Goal: Task Accomplishment & Management: Complete application form

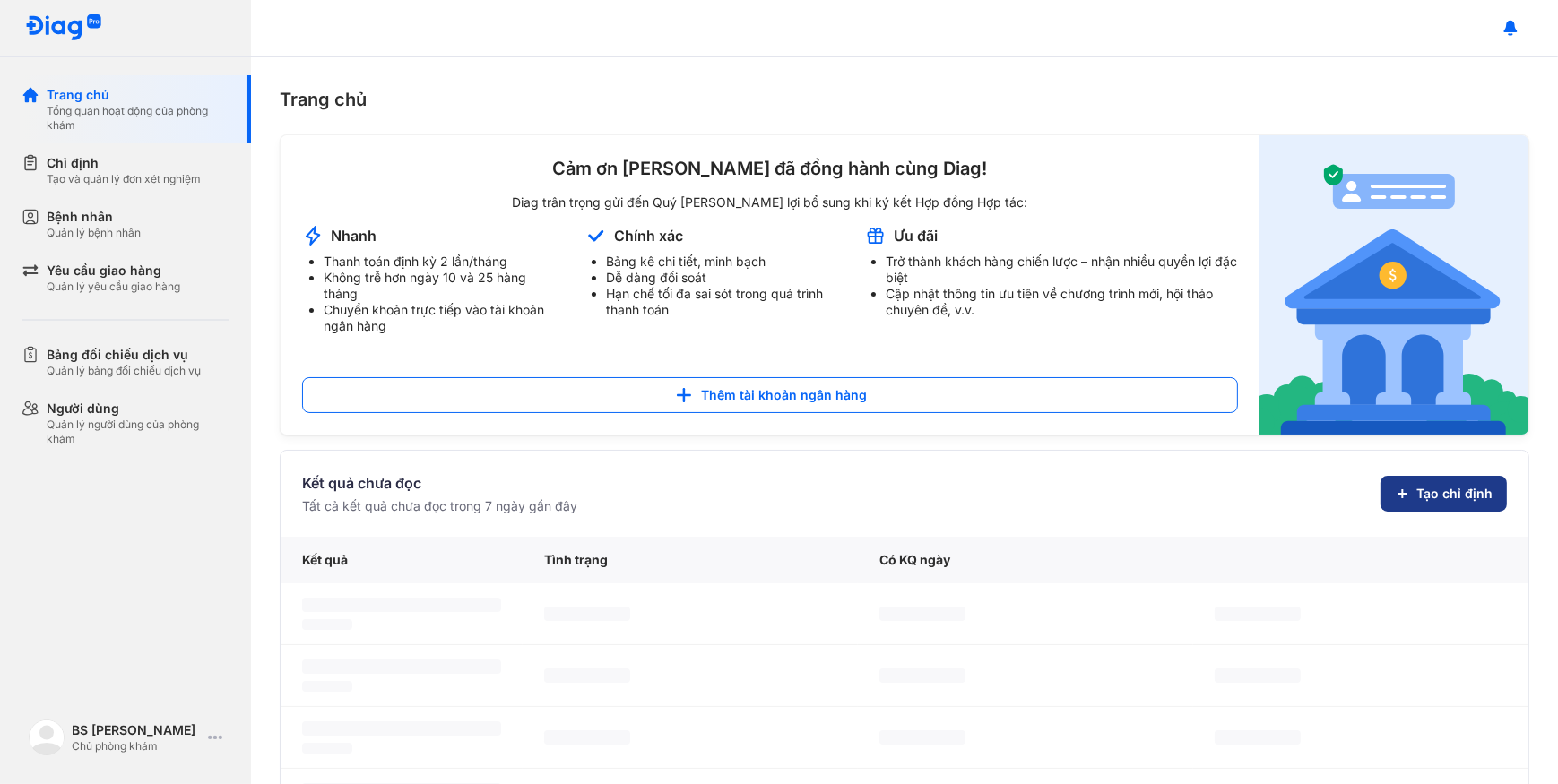
click at [1428, 499] on span "Tạo chỉ định" at bounding box center [1454, 494] width 76 height 18
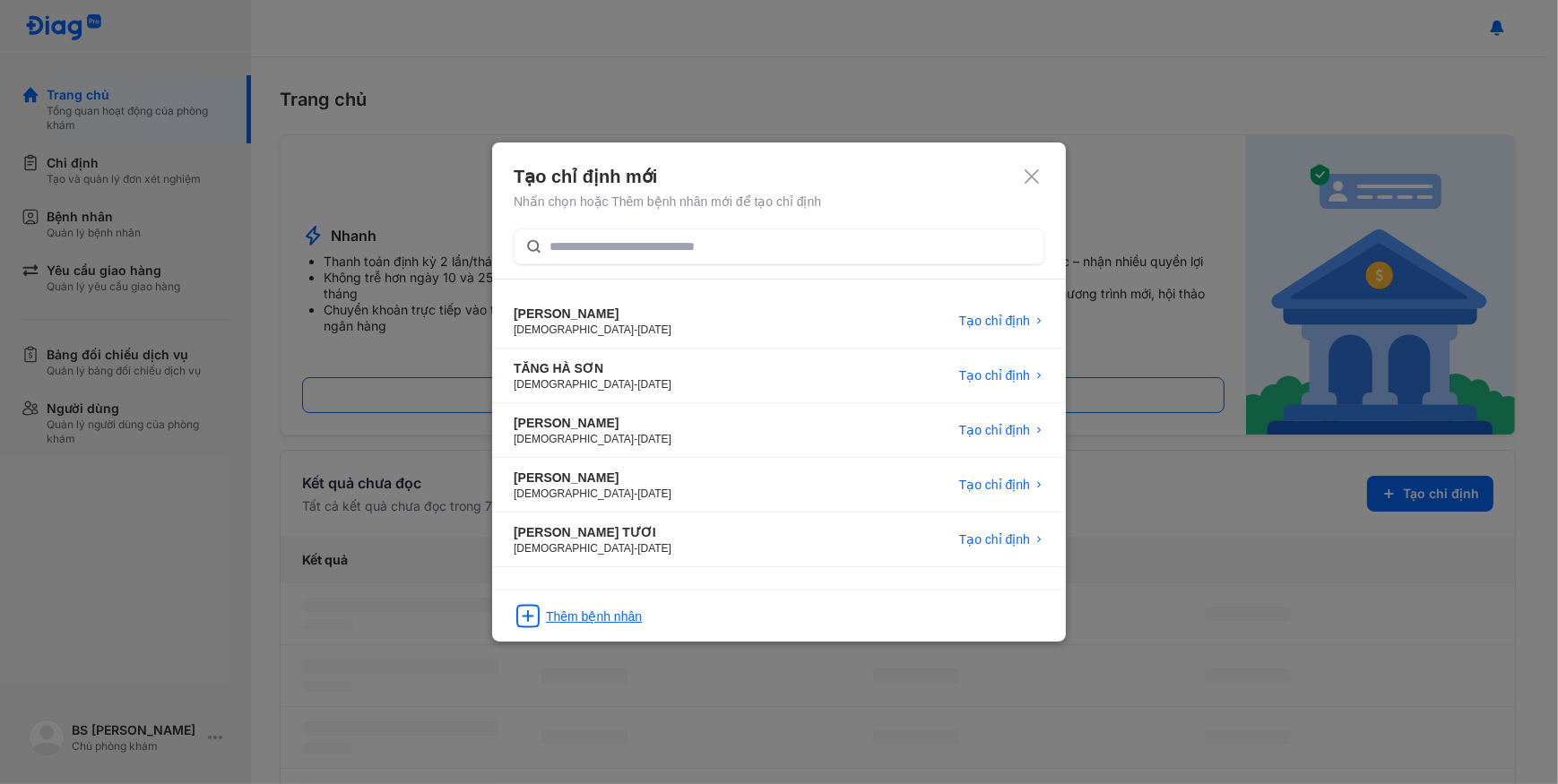
click at [713, 607] on div "Thêm bệnh nhân" at bounding box center [779, 610] width 574 height 41
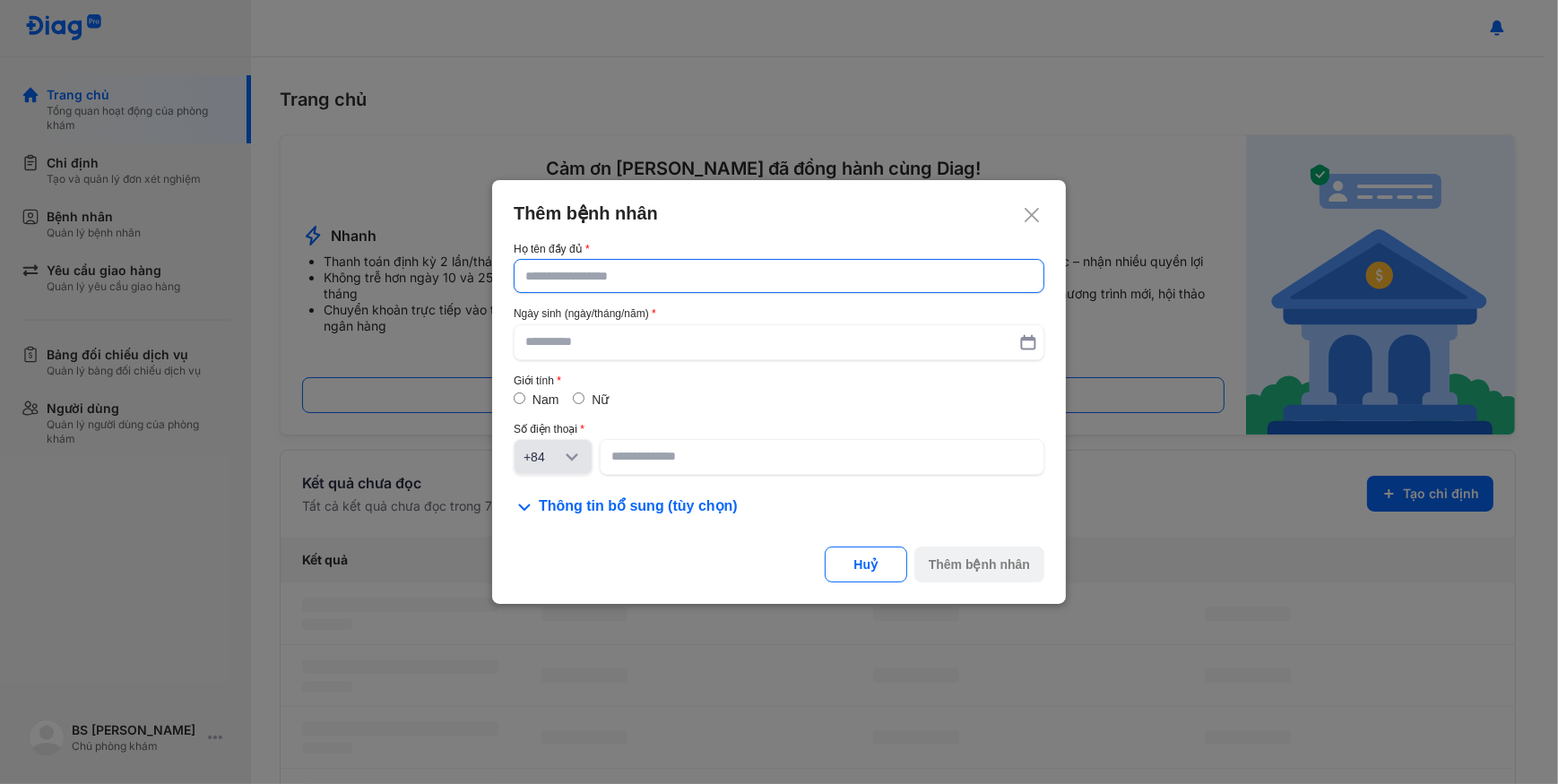
click at [719, 272] on input "text" at bounding box center [779, 275] width 507 height 32
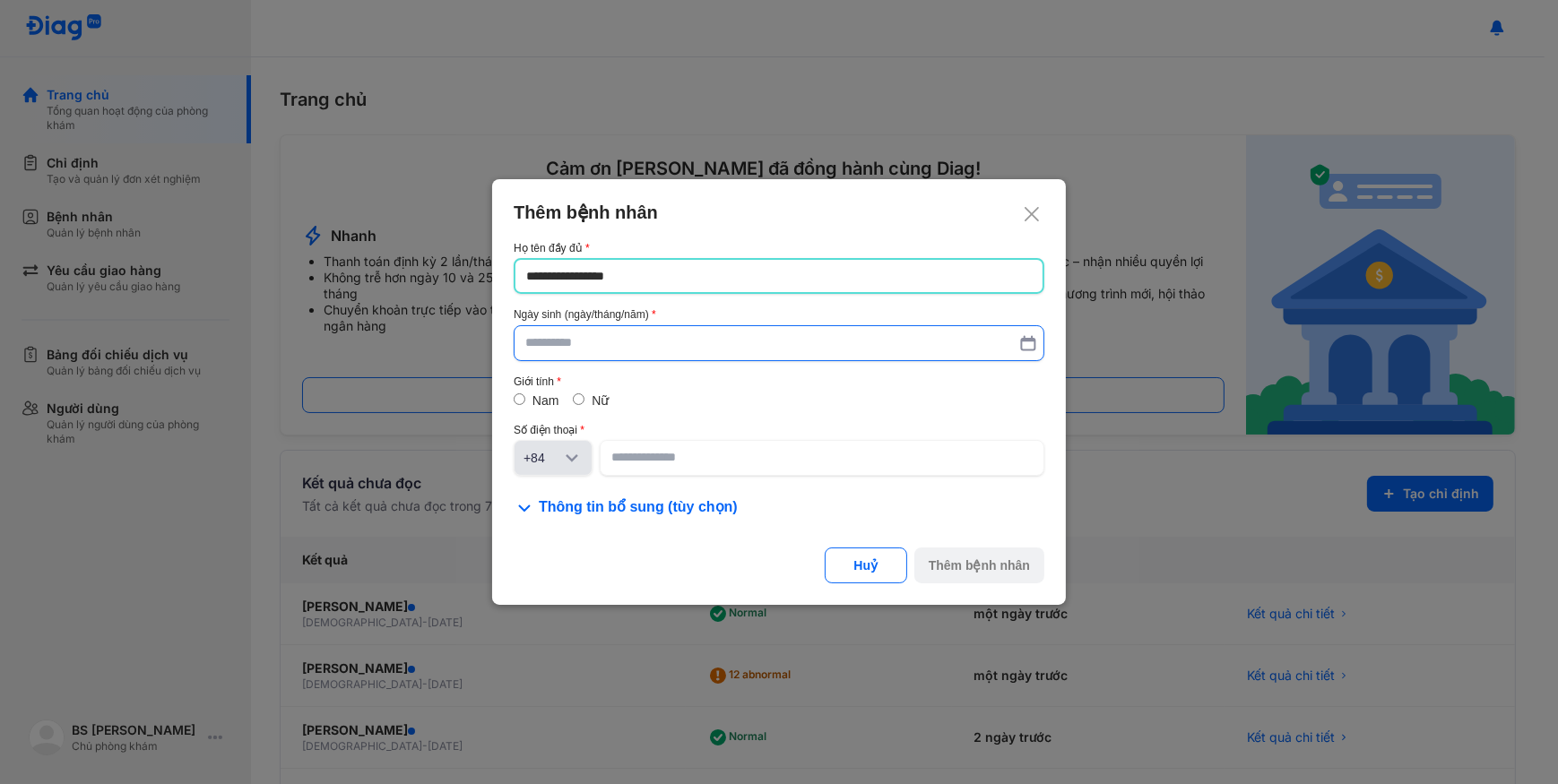
type input "**********"
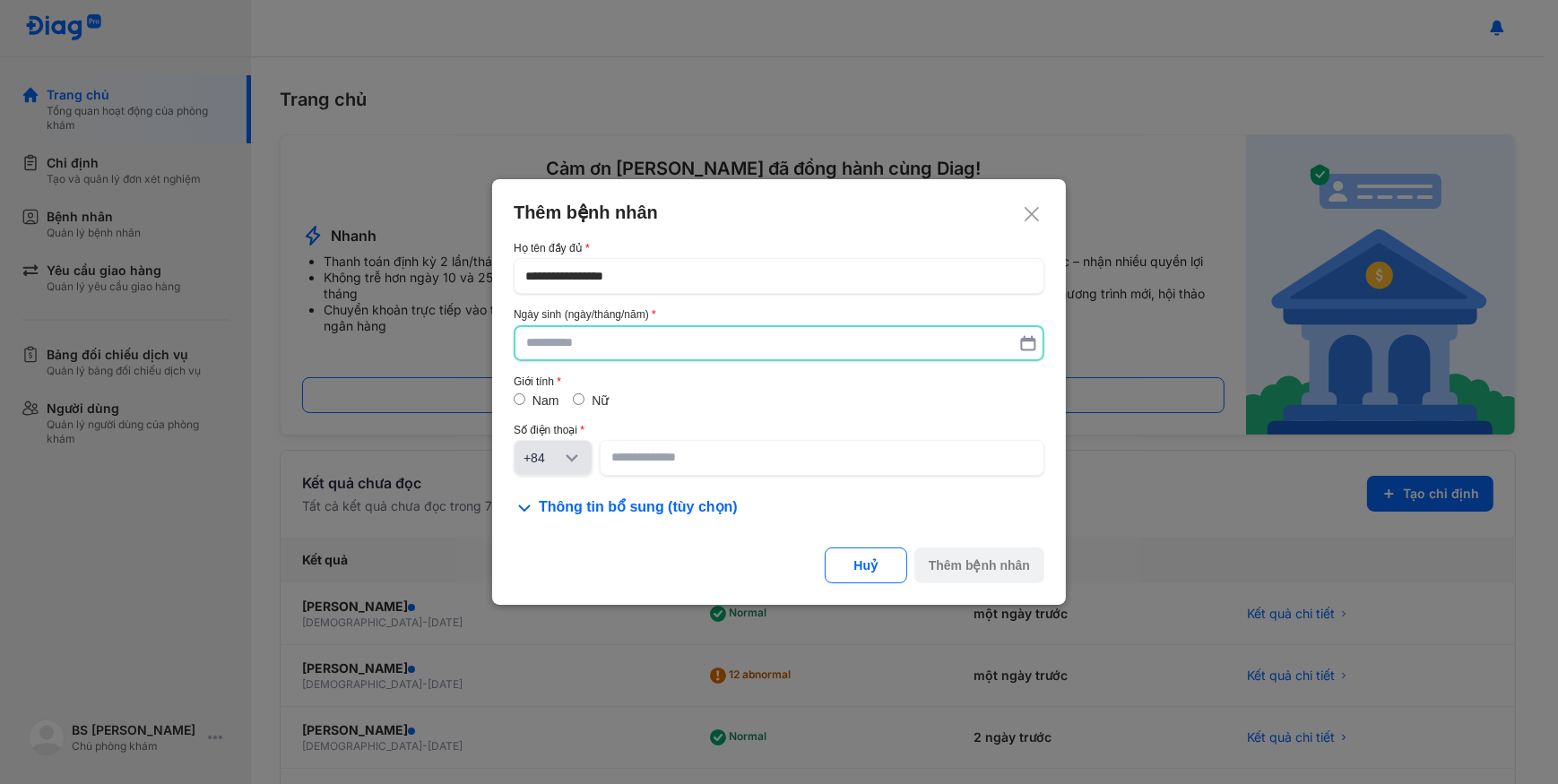
click at [690, 344] on input "text" at bounding box center [779, 342] width 505 height 32
type input "**********"
click at [654, 453] on input at bounding box center [821, 458] width 422 height 32
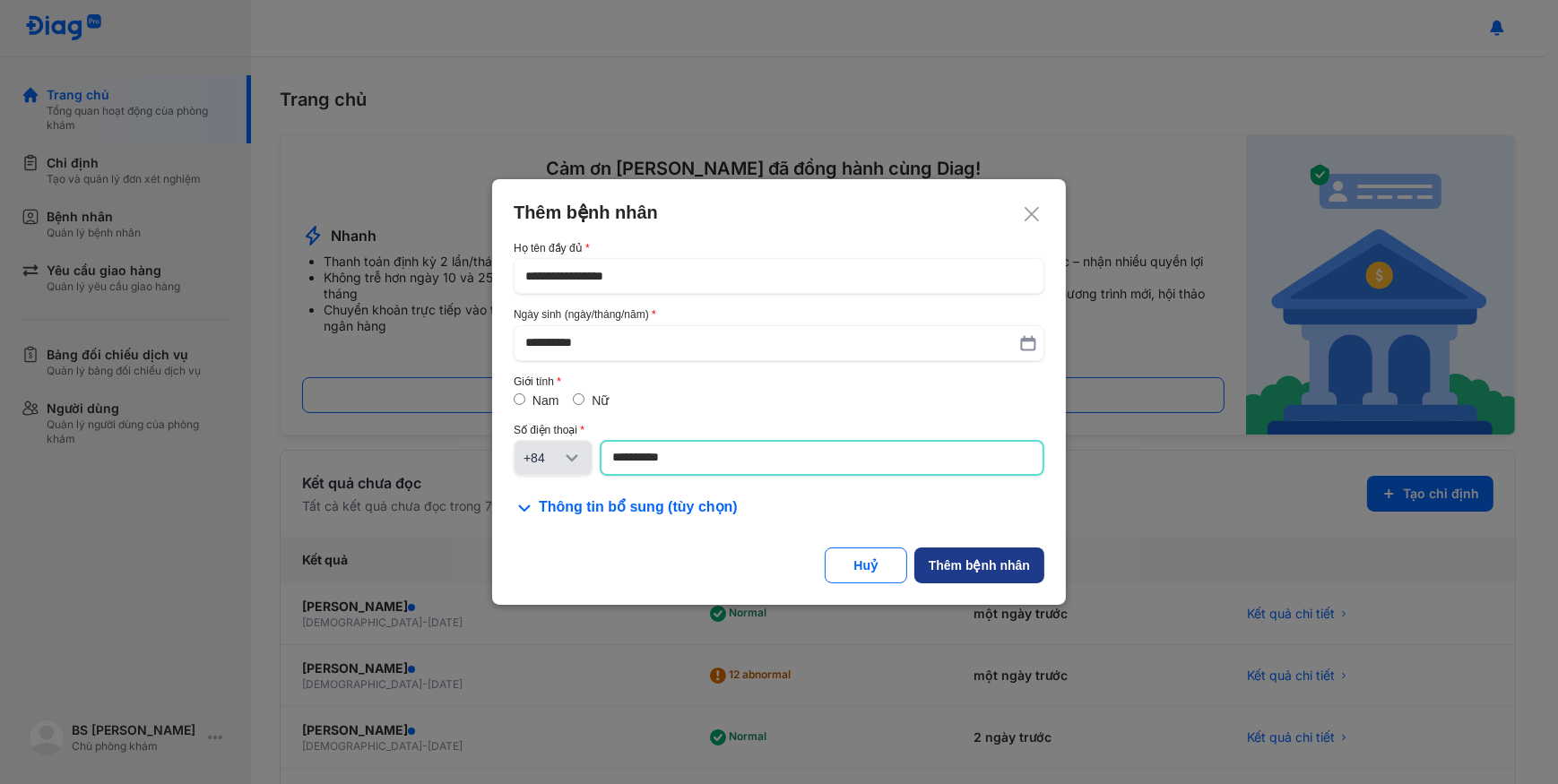
type input "**********"
click at [997, 570] on div "Thêm bệnh nhân" at bounding box center [979, 565] width 101 height 18
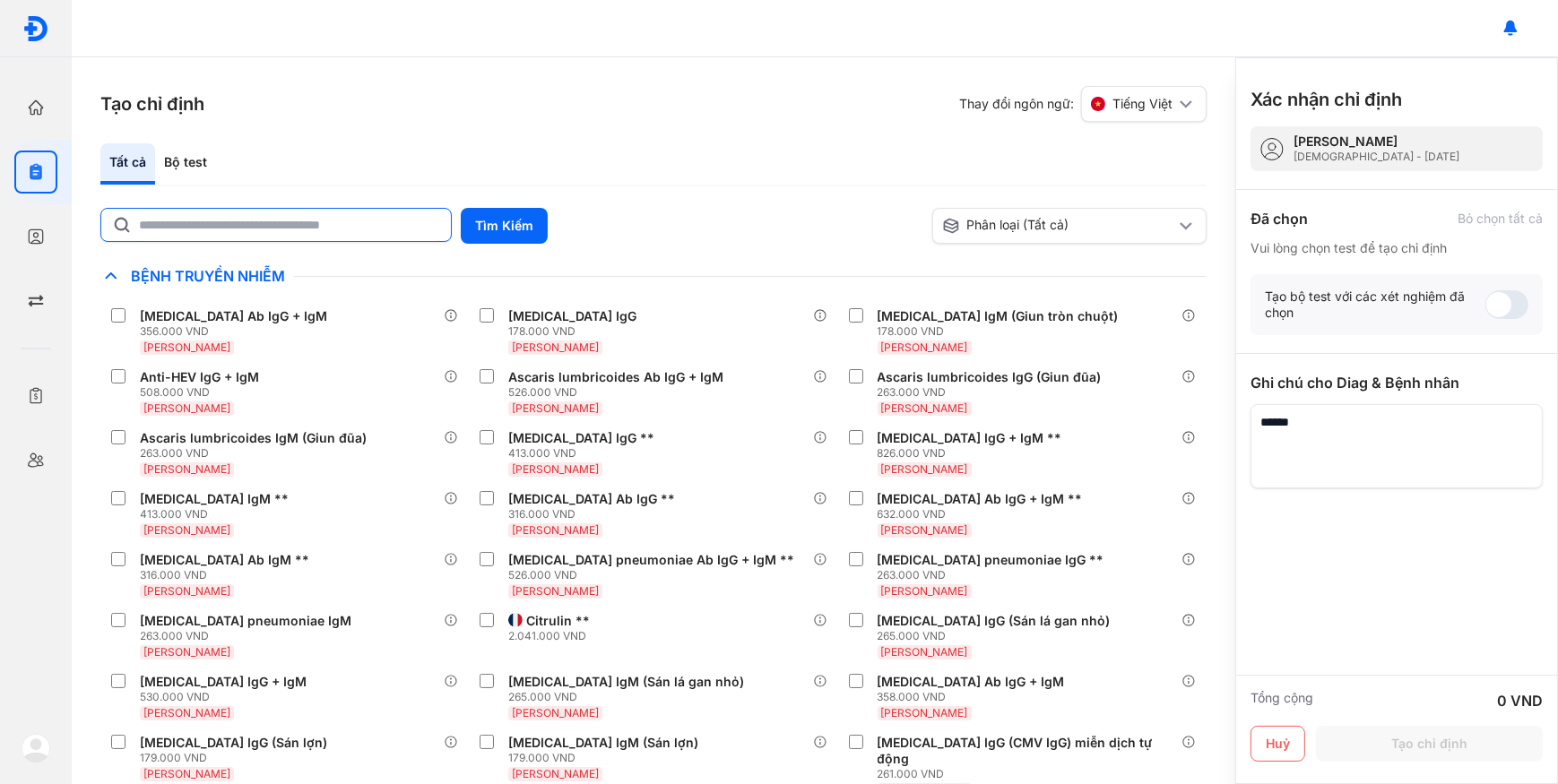
click at [376, 219] on input "text" at bounding box center [290, 224] width 301 height 32
click at [315, 229] on input "text" at bounding box center [290, 225] width 300 height 32
click at [511, 223] on button "Tìm Kiếm" at bounding box center [504, 225] width 87 height 36
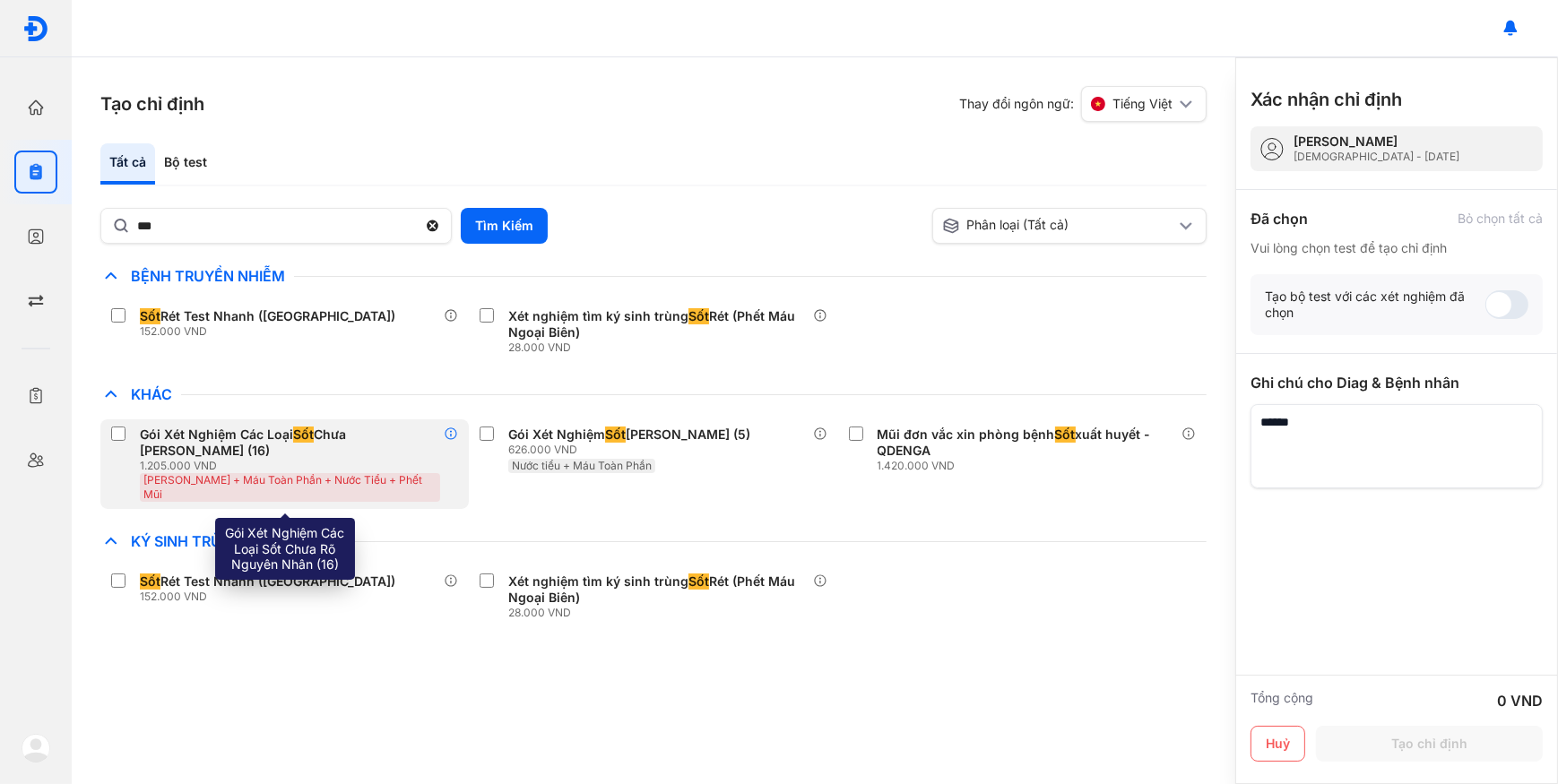
click at [446, 433] on icon at bounding box center [451, 433] width 15 height 15
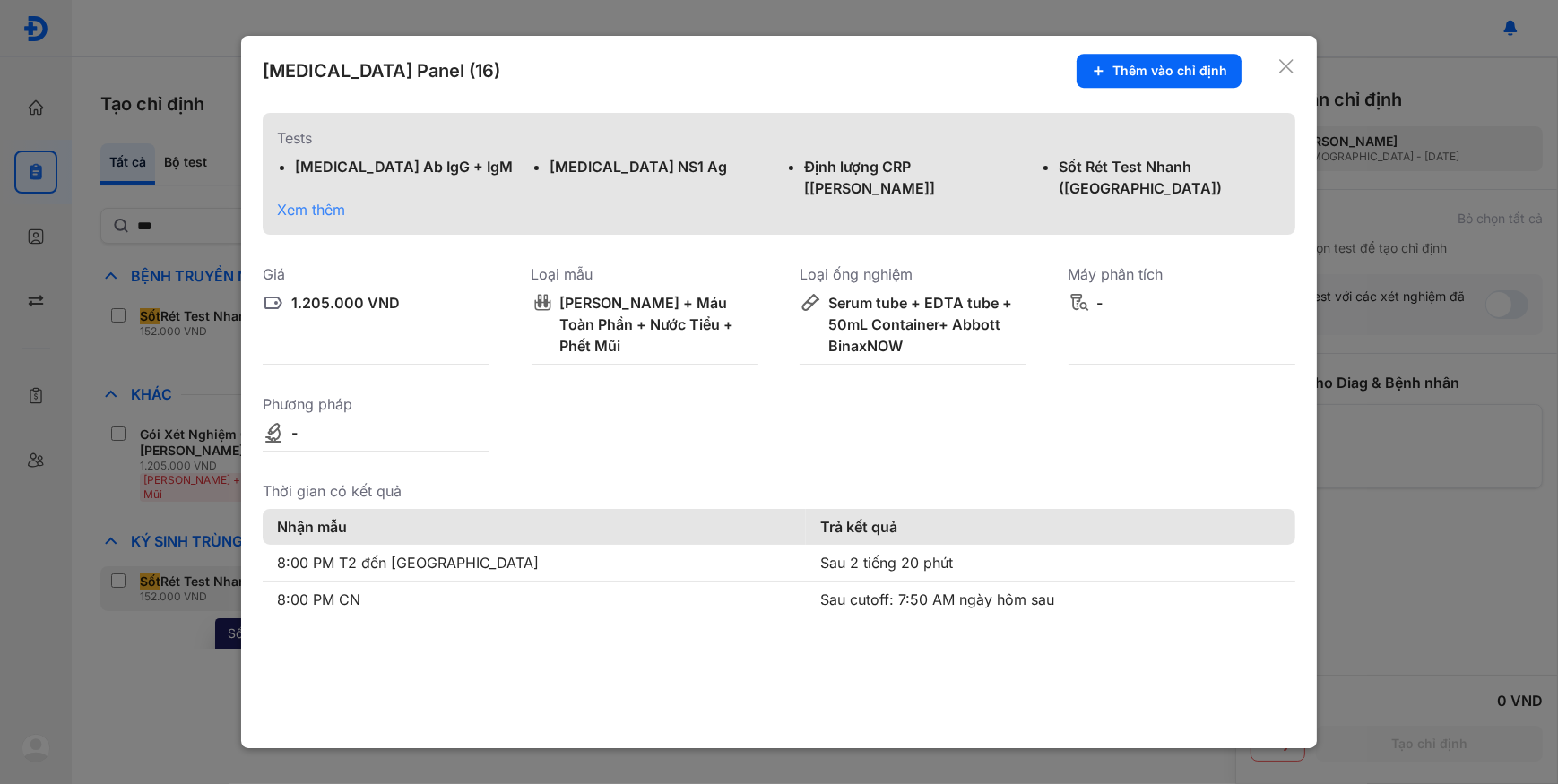
click at [103, 583] on div at bounding box center [779, 392] width 1558 height 784
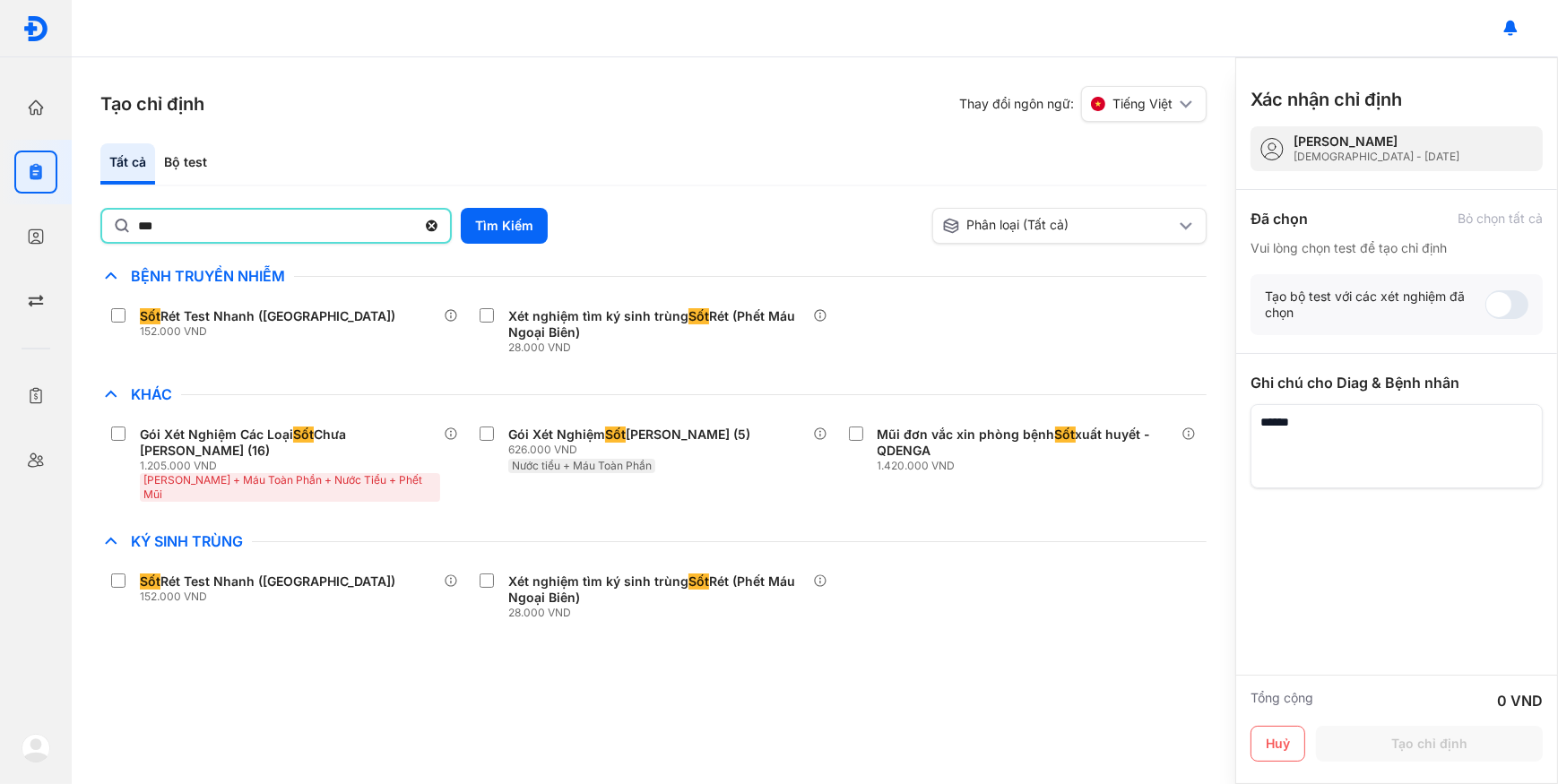
click at [267, 231] on input "***" at bounding box center [277, 225] width 278 height 32
click at [494, 217] on button "Tìm Kiếm" at bounding box center [504, 225] width 87 height 36
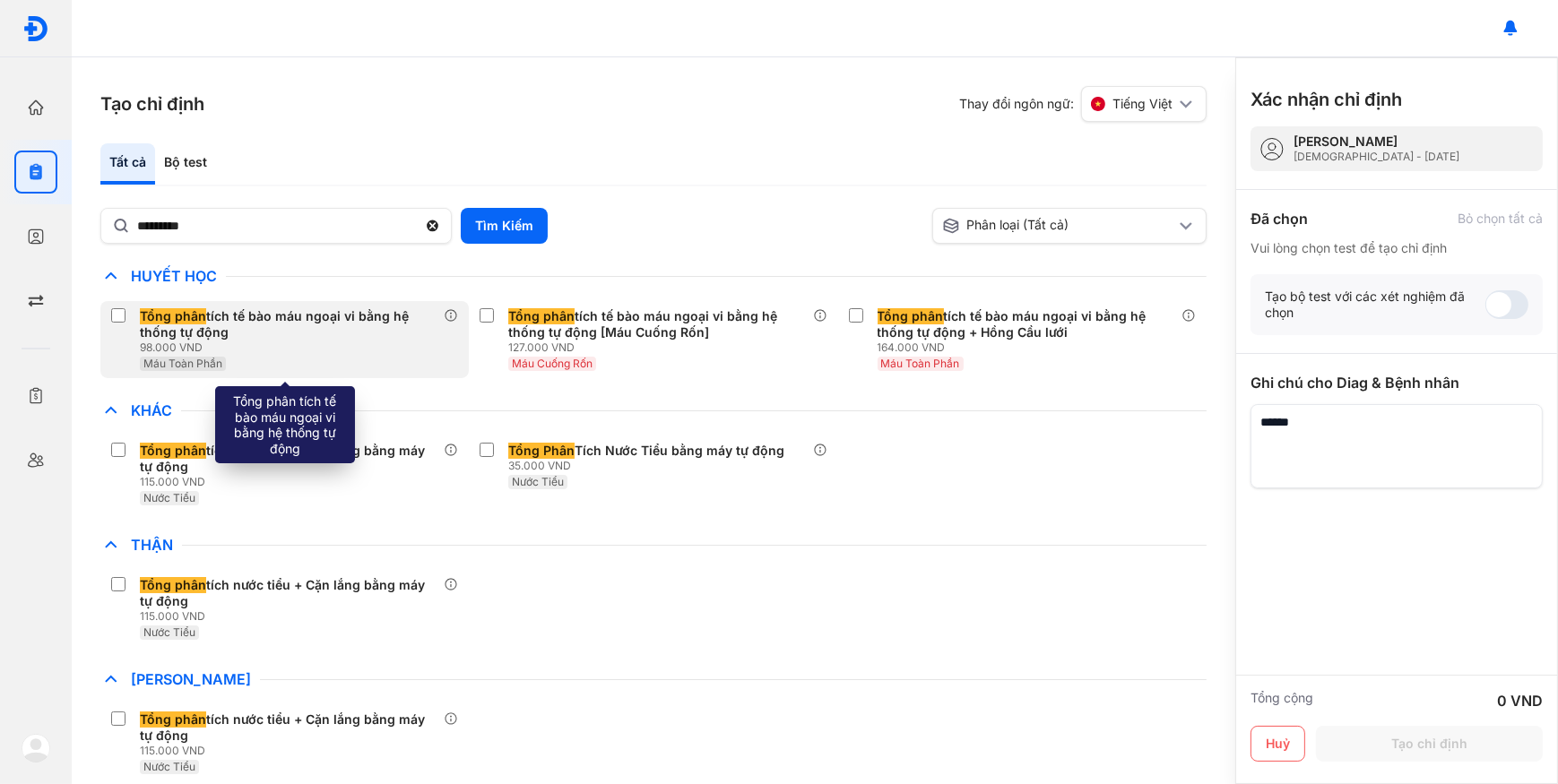
click at [312, 343] on div "98.000 VND" at bounding box center [292, 348] width 304 height 15
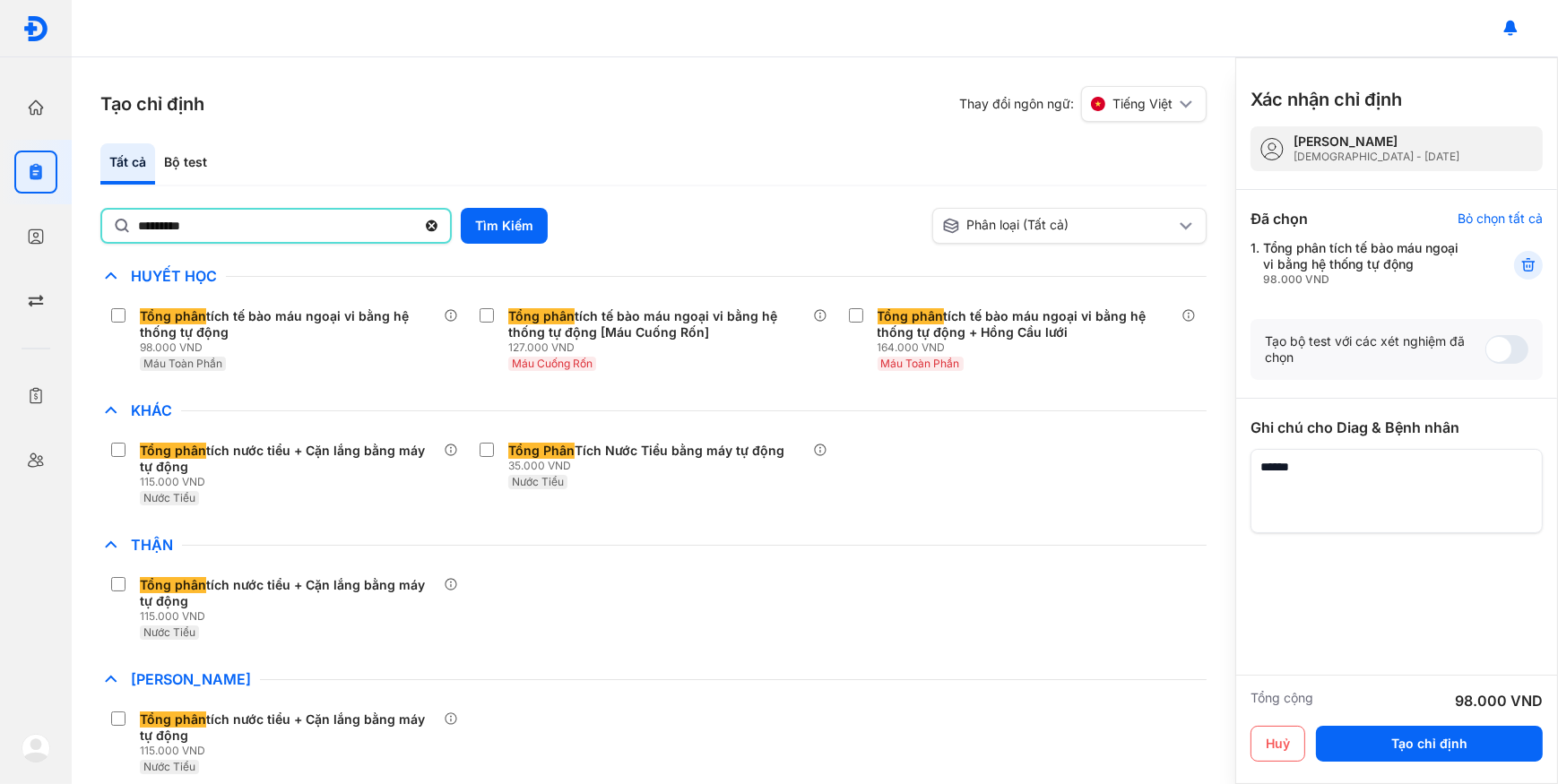
drag, startPoint x: 234, startPoint y: 229, endPoint x: -4, endPoint y: 266, distance: 240.9
click at [0, 266] on html "Trang chủ Tổng quan hoạt động của phòng khám Chỉ định Tạo và quản lý đơn xét ng…" at bounding box center [779, 392] width 1558 height 784
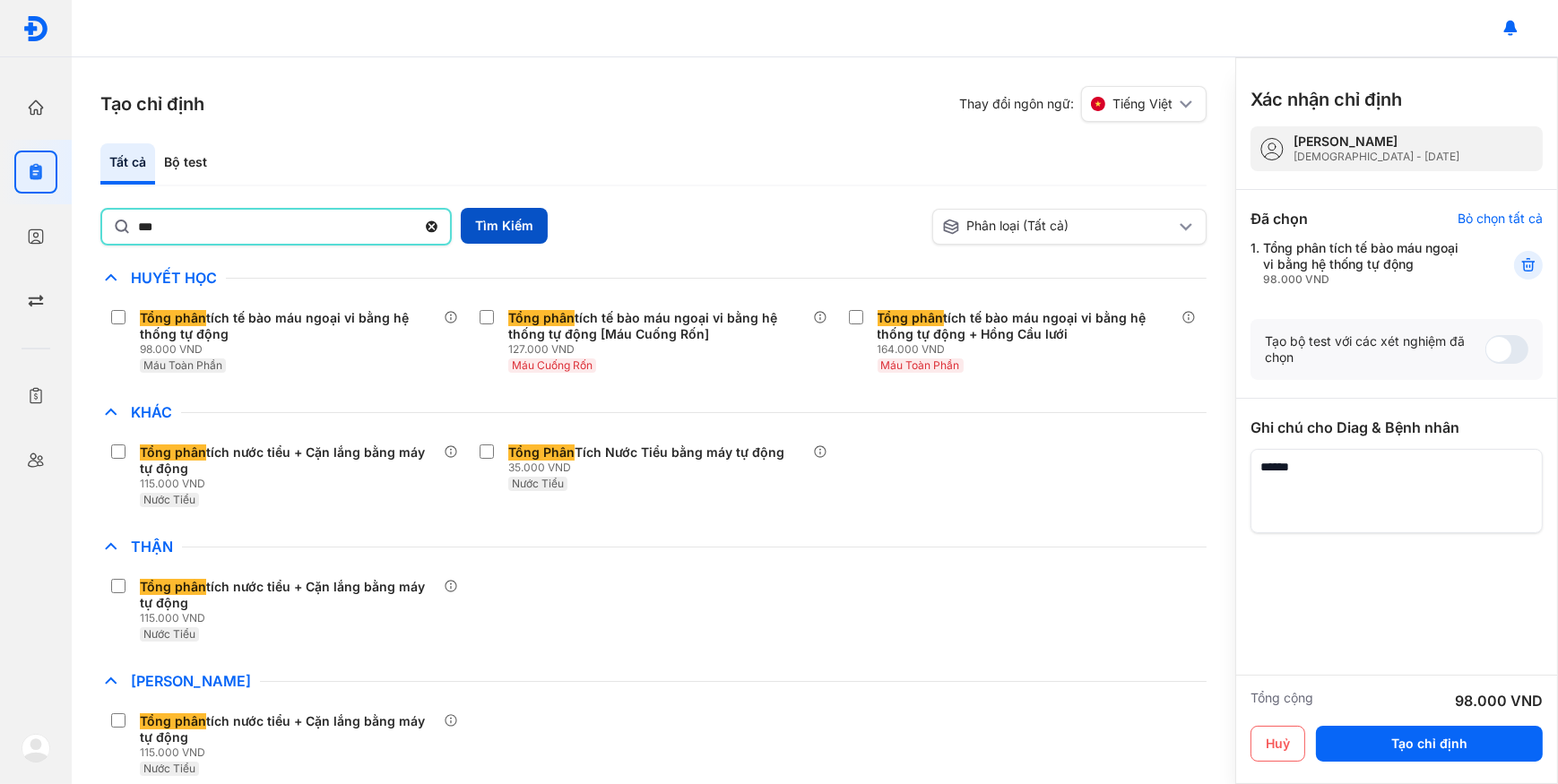
click at [517, 219] on button "Tìm Kiếm" at bounding box center [504, 225] width 87 height 36
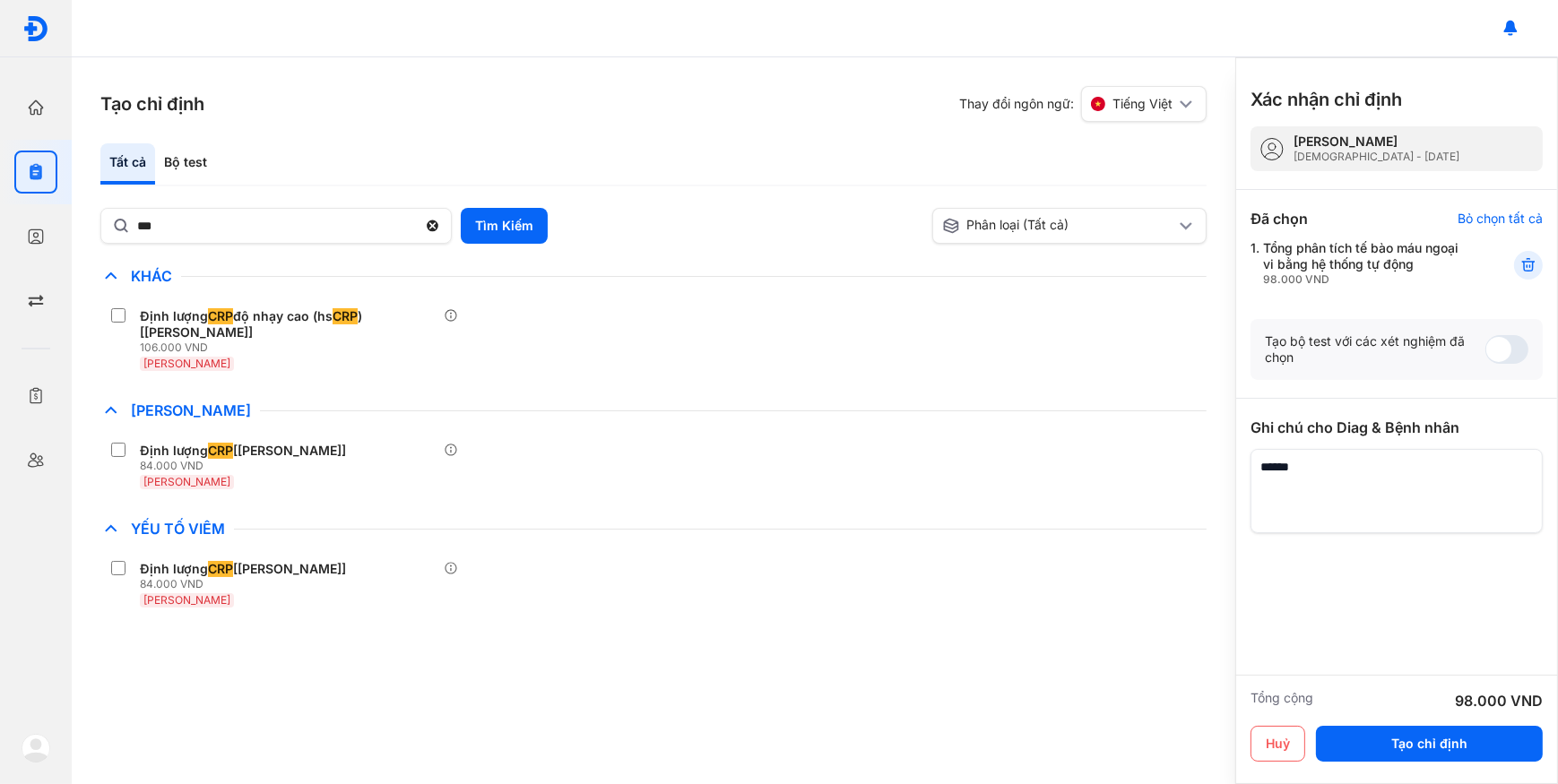
drag, startPoint x: 376, startPoint y: 448, endPoint x: 377, endPoint y: 421, distance: 27.0
click at [376, 448] on div "Định lượng CRP [Huyết Thanh] 84.000 VND Huyết Thanh" at bounding box center [284, 465] width 369 height 61
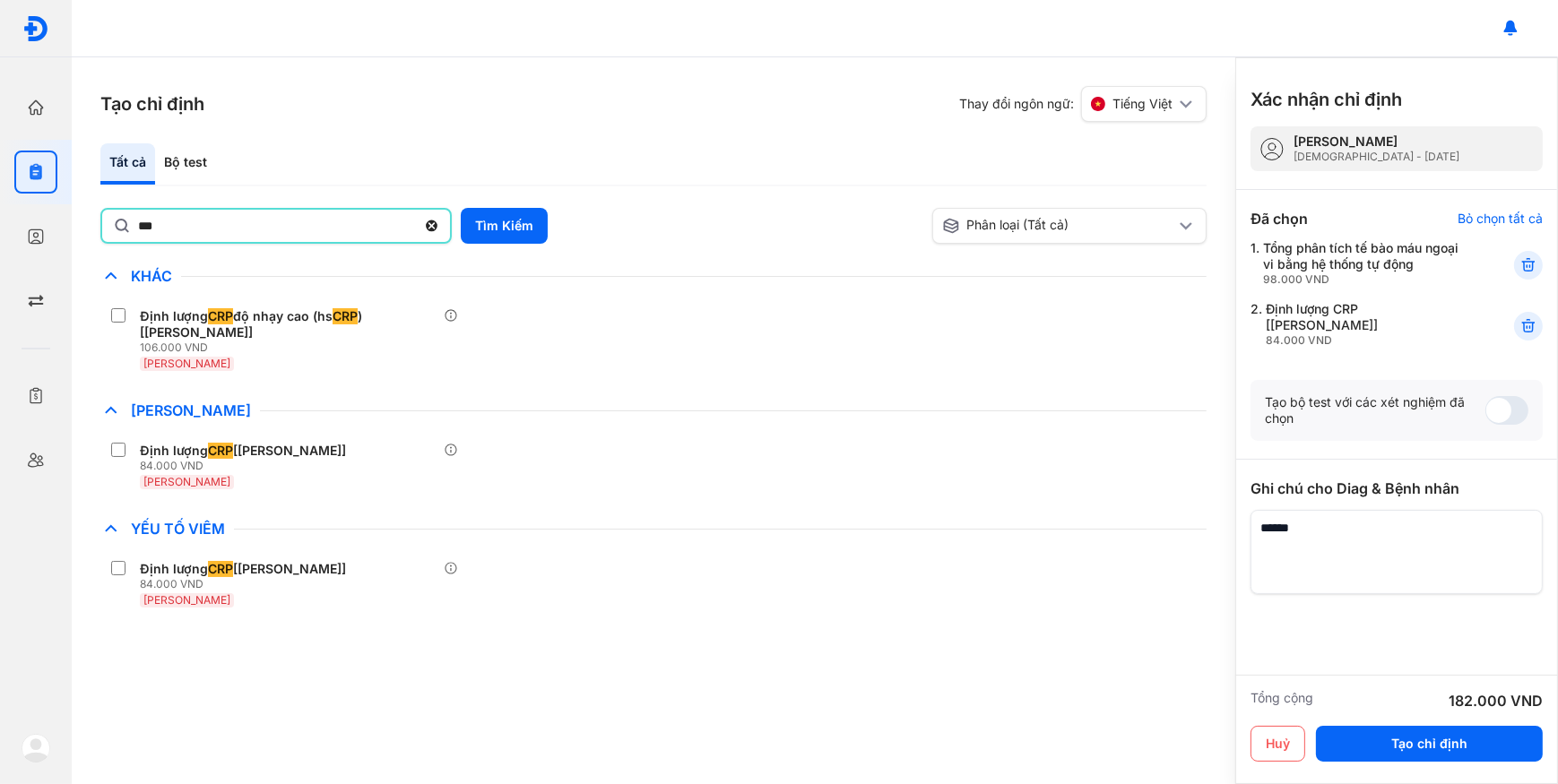
click at [199, 223] on input "***" at bounding box center [277, 225] width 278 height 32
click at [501, 222] on button "Tìm Kiếm" at bounding box center [504, 225] width 87 height 36
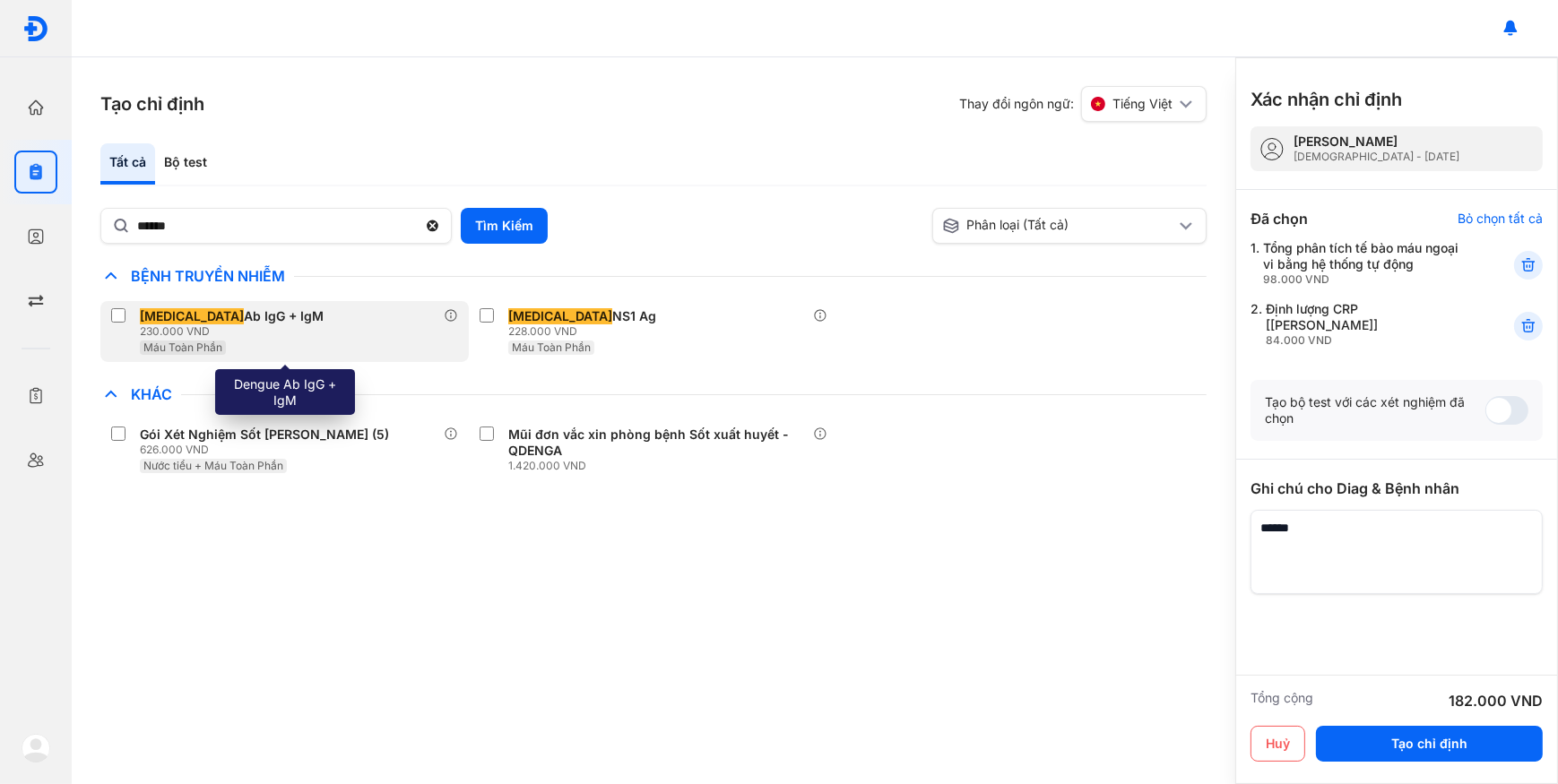
click at [312, 332] on div "Dengue Ab IgG + IgM 230.000 VND Máu Toàn Phần" at bounding box center [284, 331] width 369 height 61
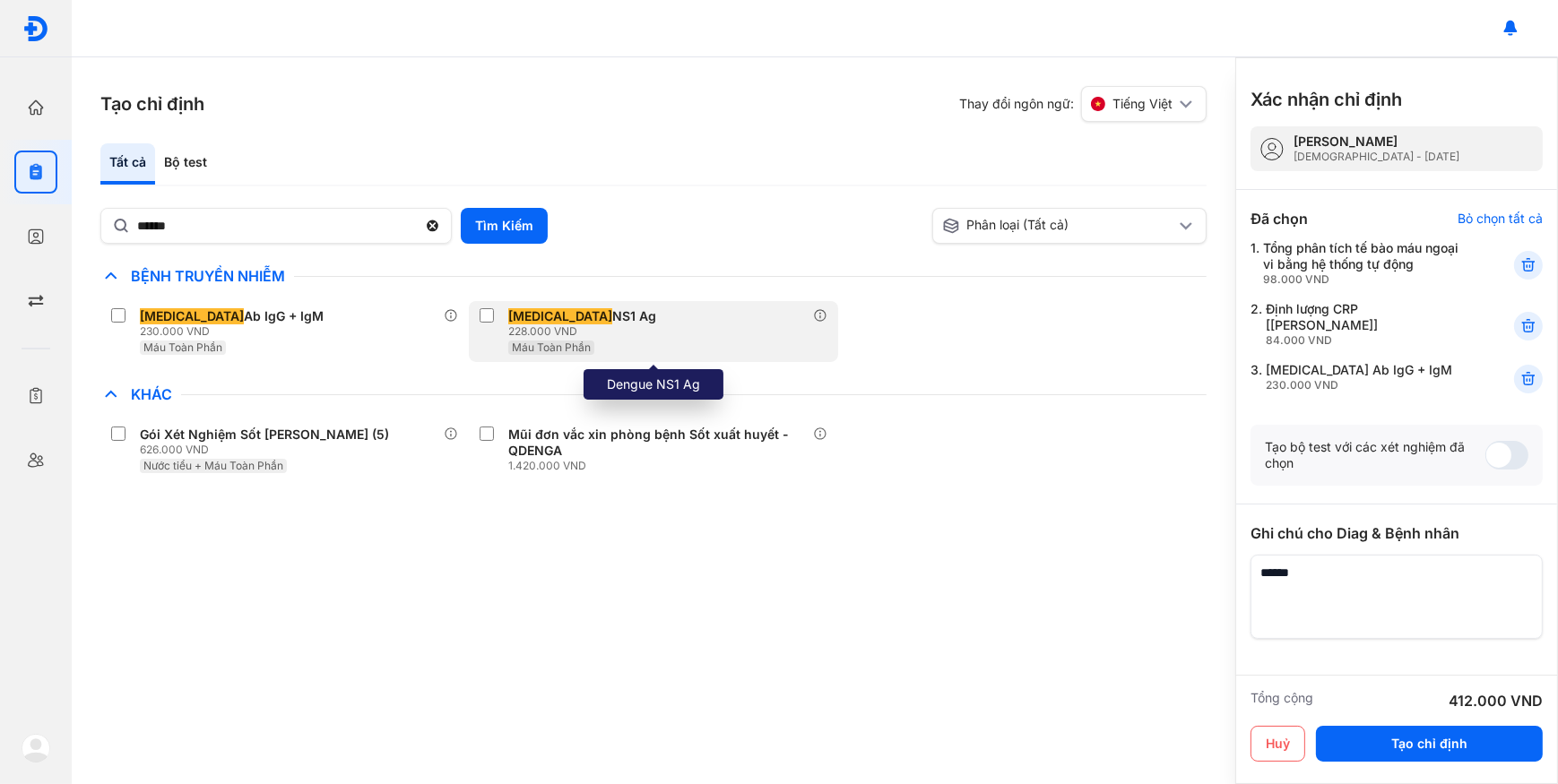
drag, startPoint x: 564, startPoint y: 331, endPoint x: 183, endPoint y: 210, distance: 399.8
click at [560, 331] on div "228.000 VND" at bounding box center [586, 331] width 155 height 15
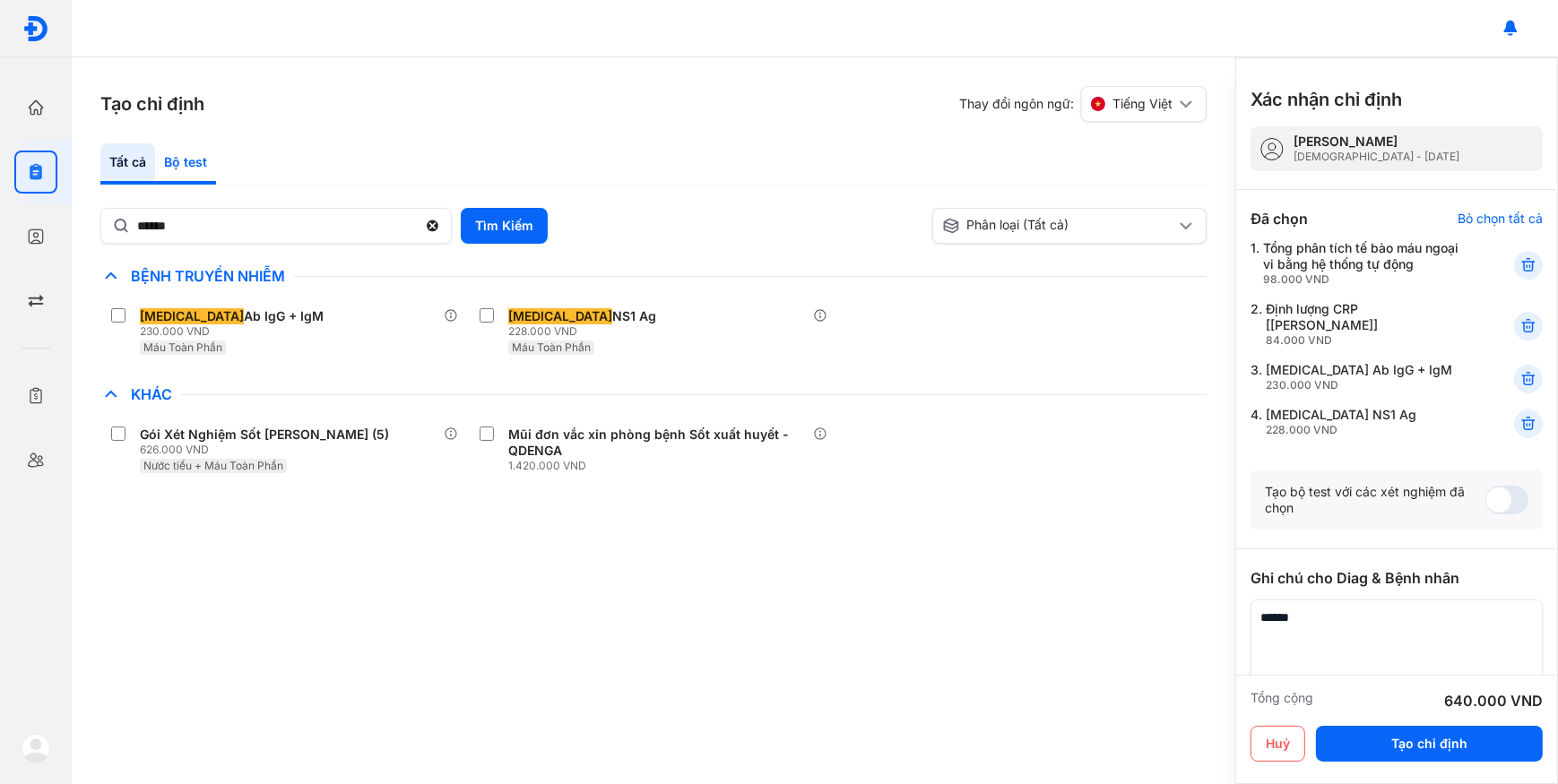
drag, startPoint x: 172, startPoint y: 156, endPoint x: 356, endPoint y: 312, distance: 241.2
click at [173, 156] on div "Bộ test" at bounding box center [185, 163] width 61 height 41
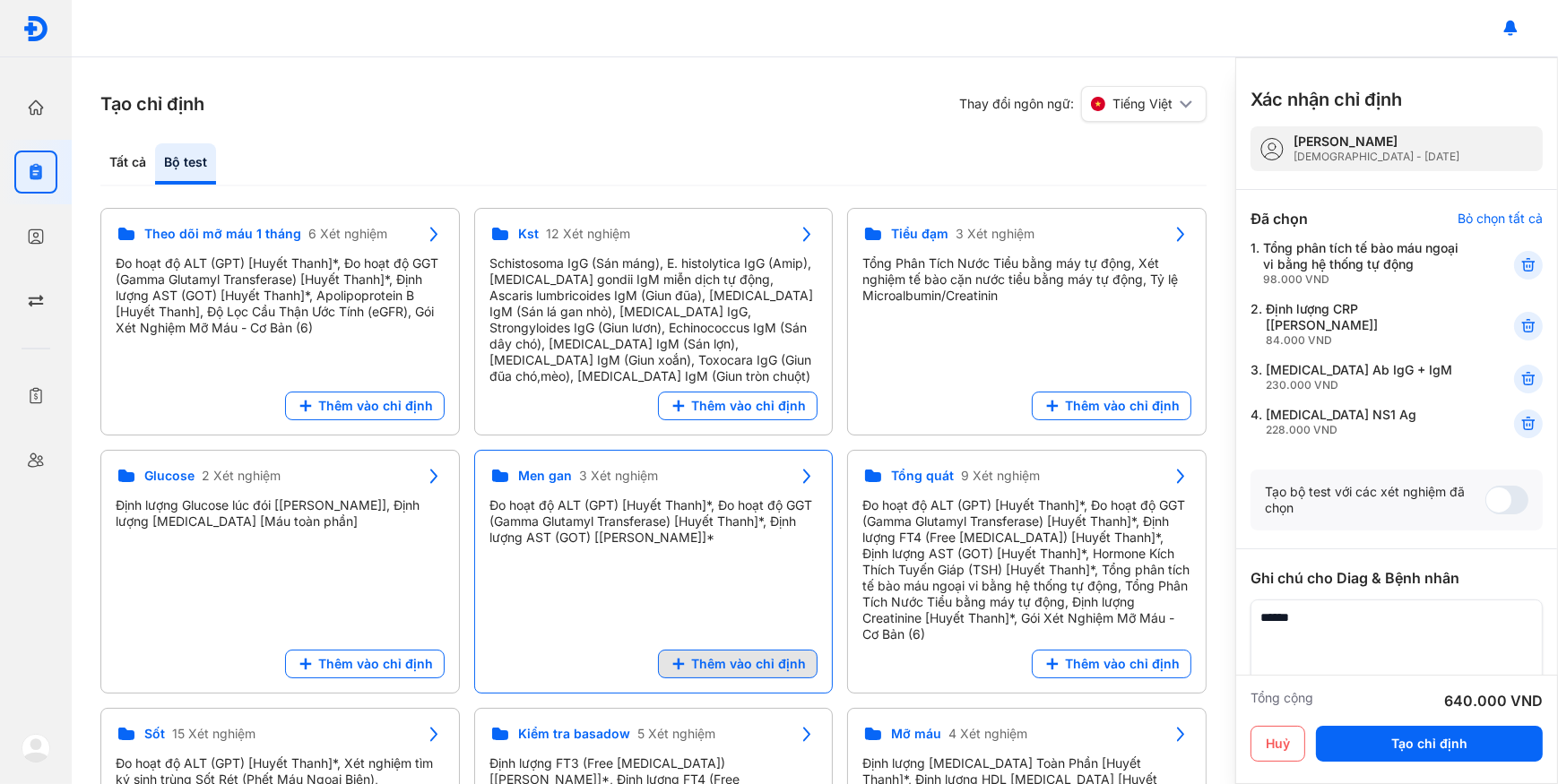
click at [722, 656] on span "Thêm vào chỉ định" at bounding box center [748, 664] width 115 height 16
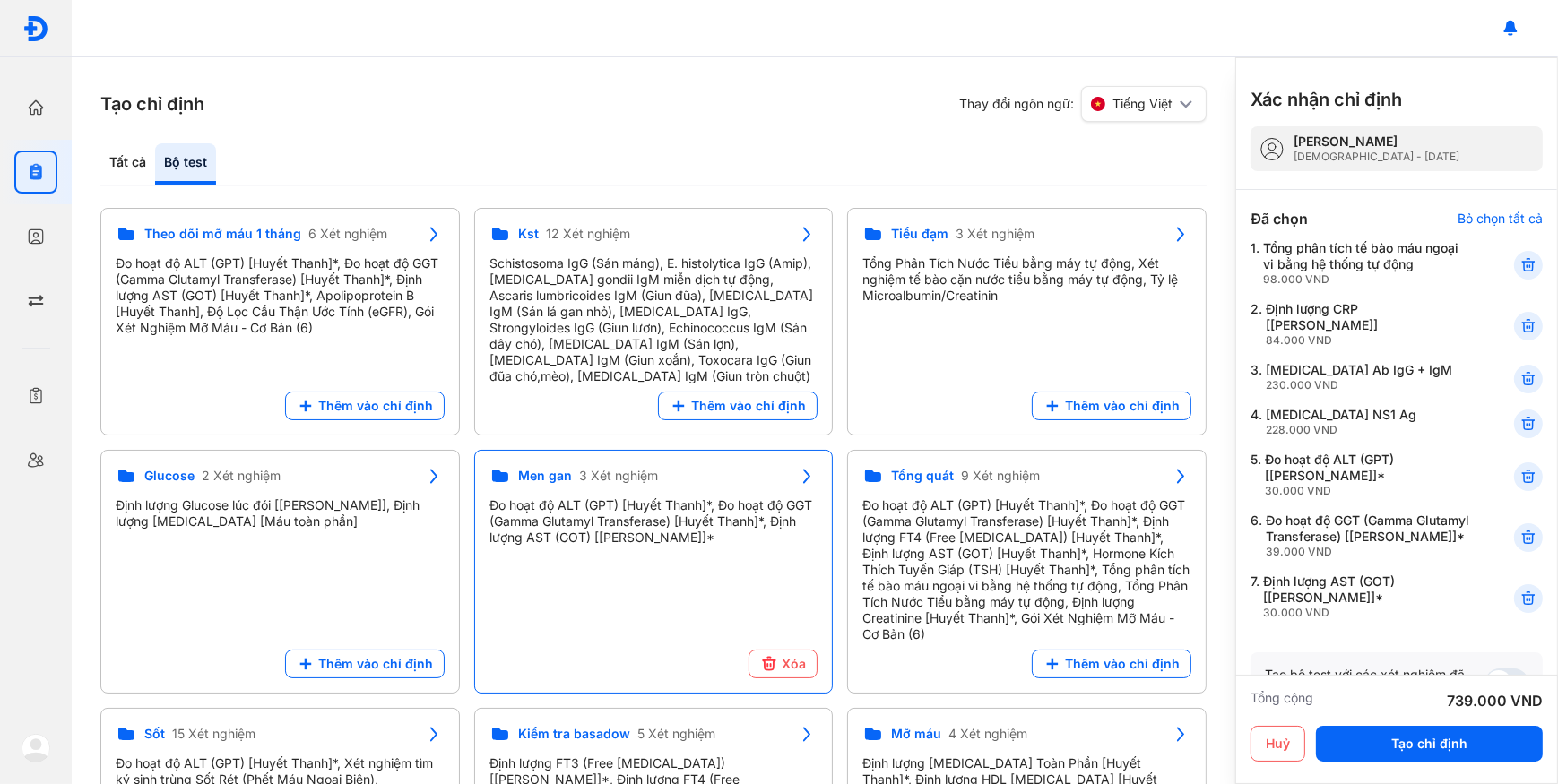
drag, startPoint x: 1514, startPoint y: 528, endPoint x: 1290, endPoint y: 453, distance: 236.2
click at [1519, 529] on icon at bounding box center [1528, 538] width 18 height 18
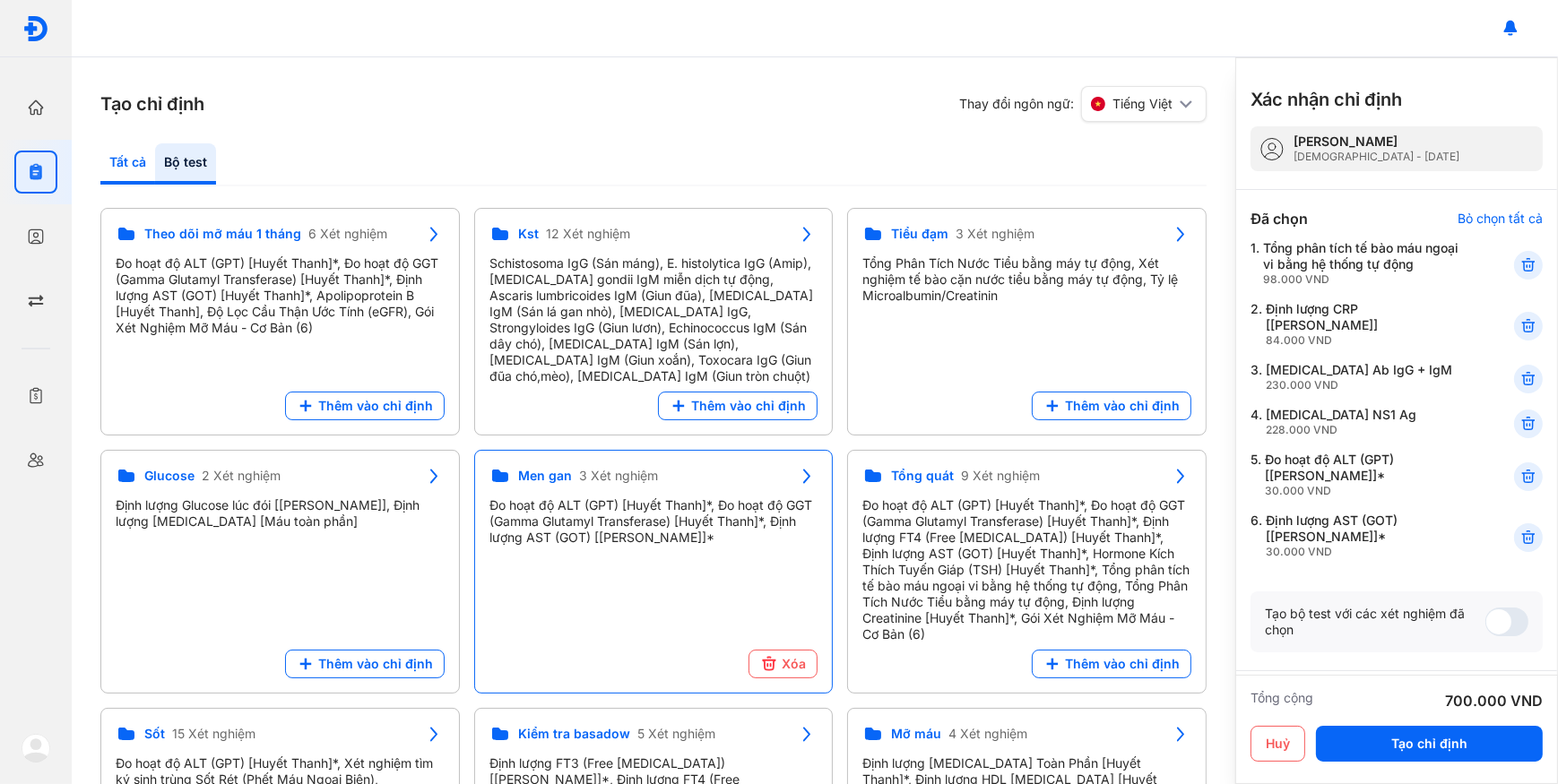
click at [137, 171] on div "Tất cả" at bounding box center [127, 163] width 55 height 41
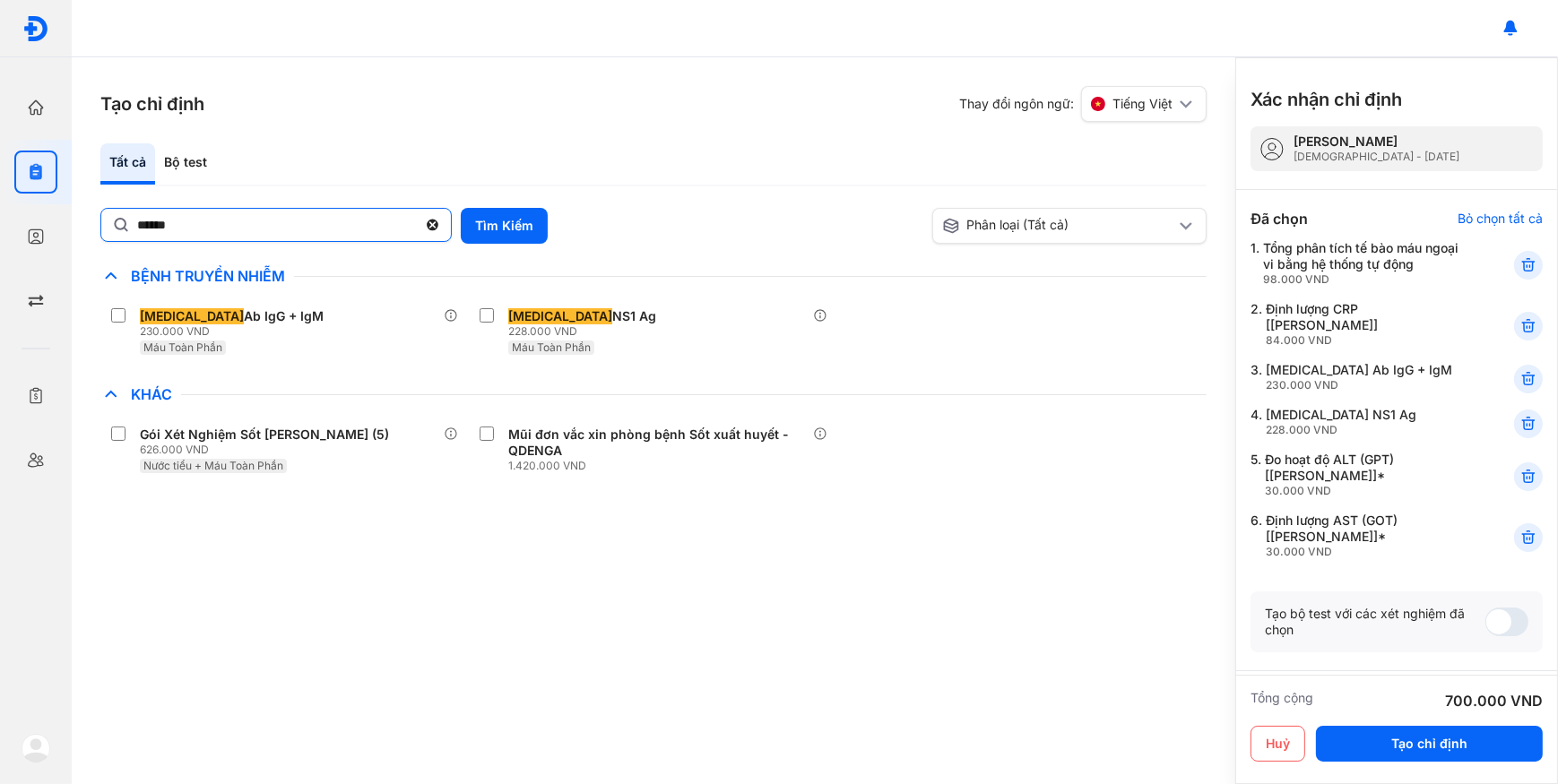
click at [196, 231] on input "******" at bounding box center [277, 224] width 280 height 32
type input "*"
click at [484, 227] on button "Tìm Kiếm" at bounding box center [504, 225] width 87 height 36
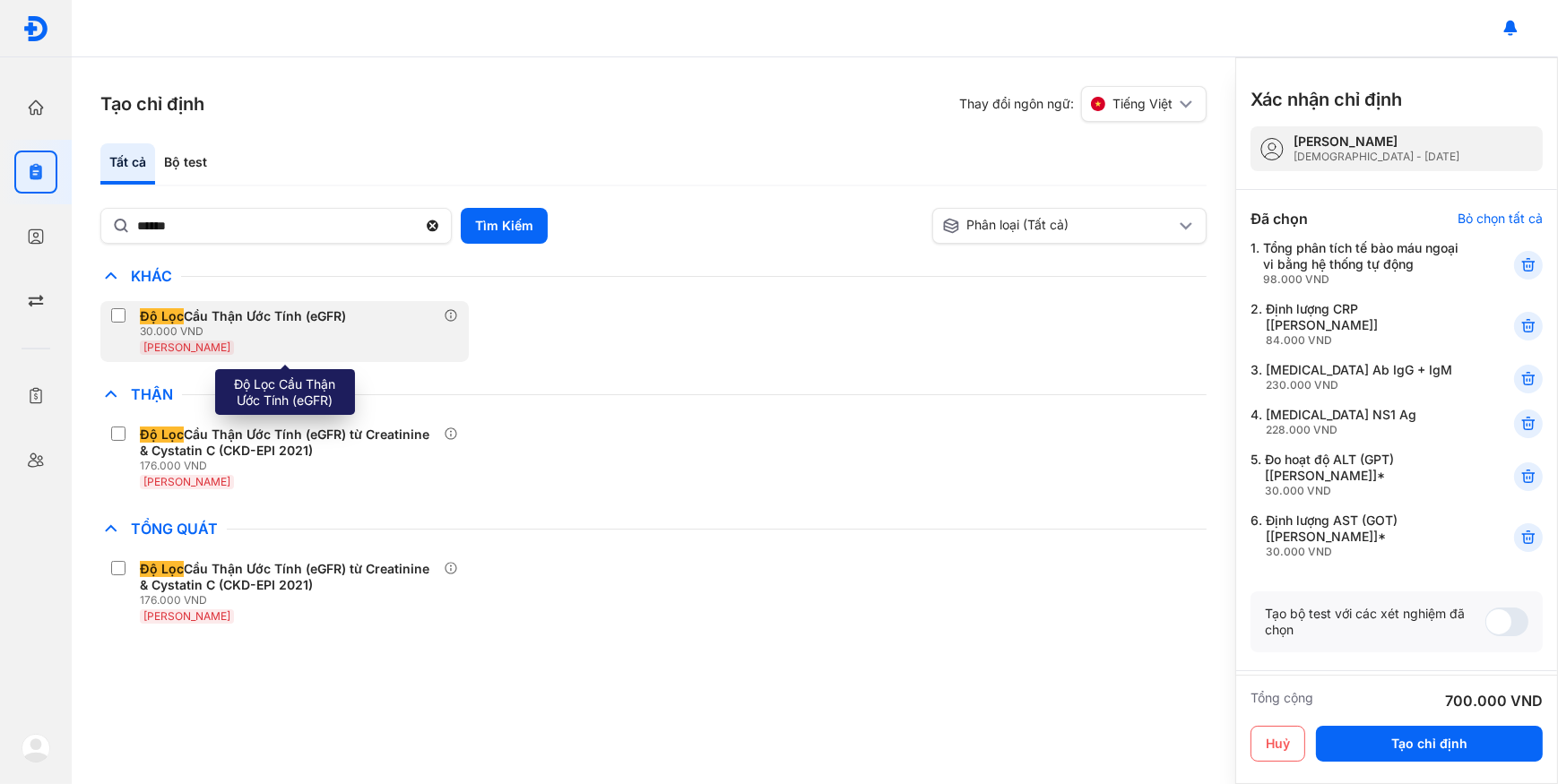
drag, startPoint x: 341, startPoint y: 326, endPoint x: 292, endPoint y: 320, distance: 49.4
click at [340, 325] on div "30.000 VND" at bounding box center [247, 331] width 213 height 15
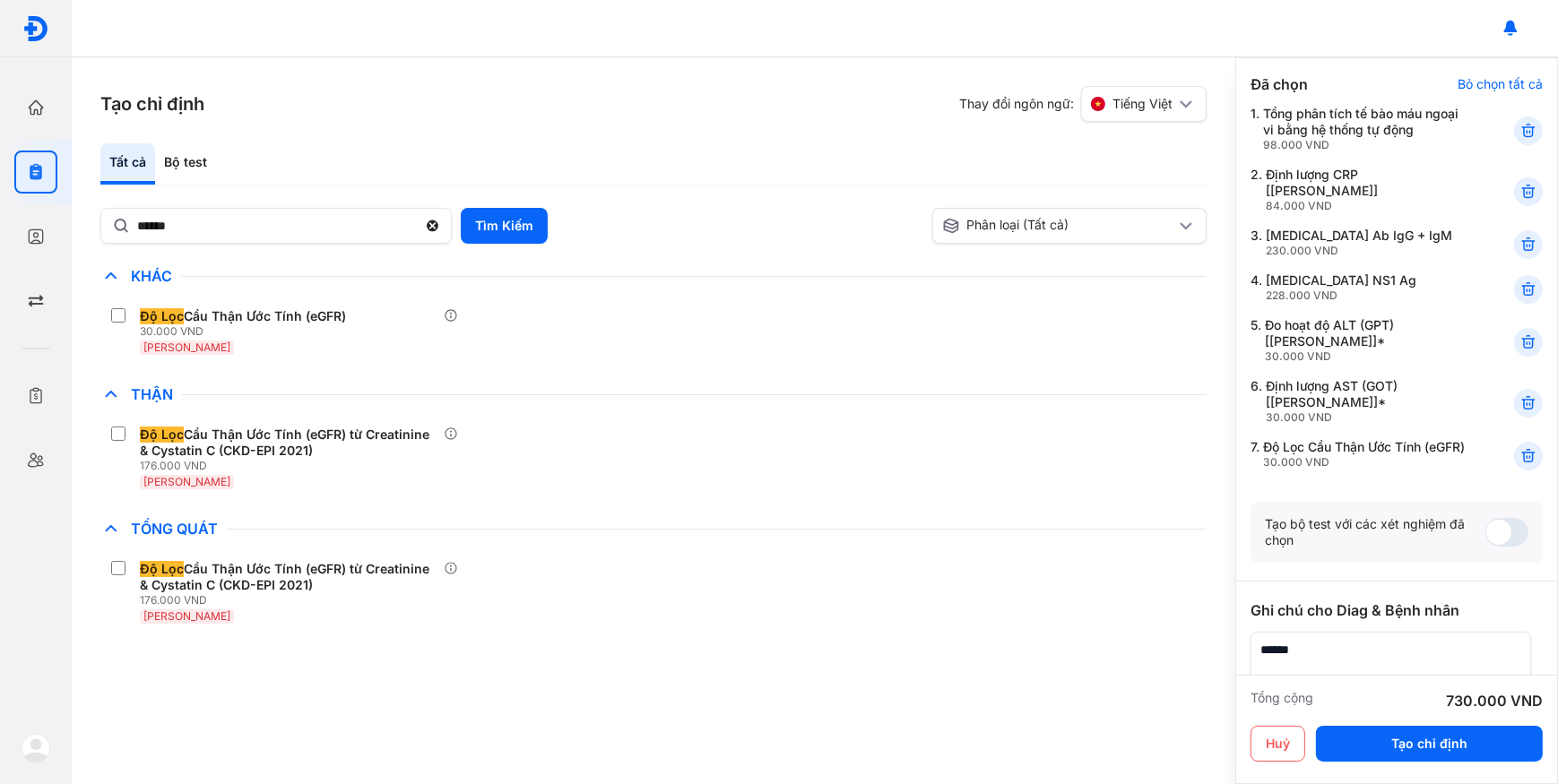
scroll to position [162, 0]
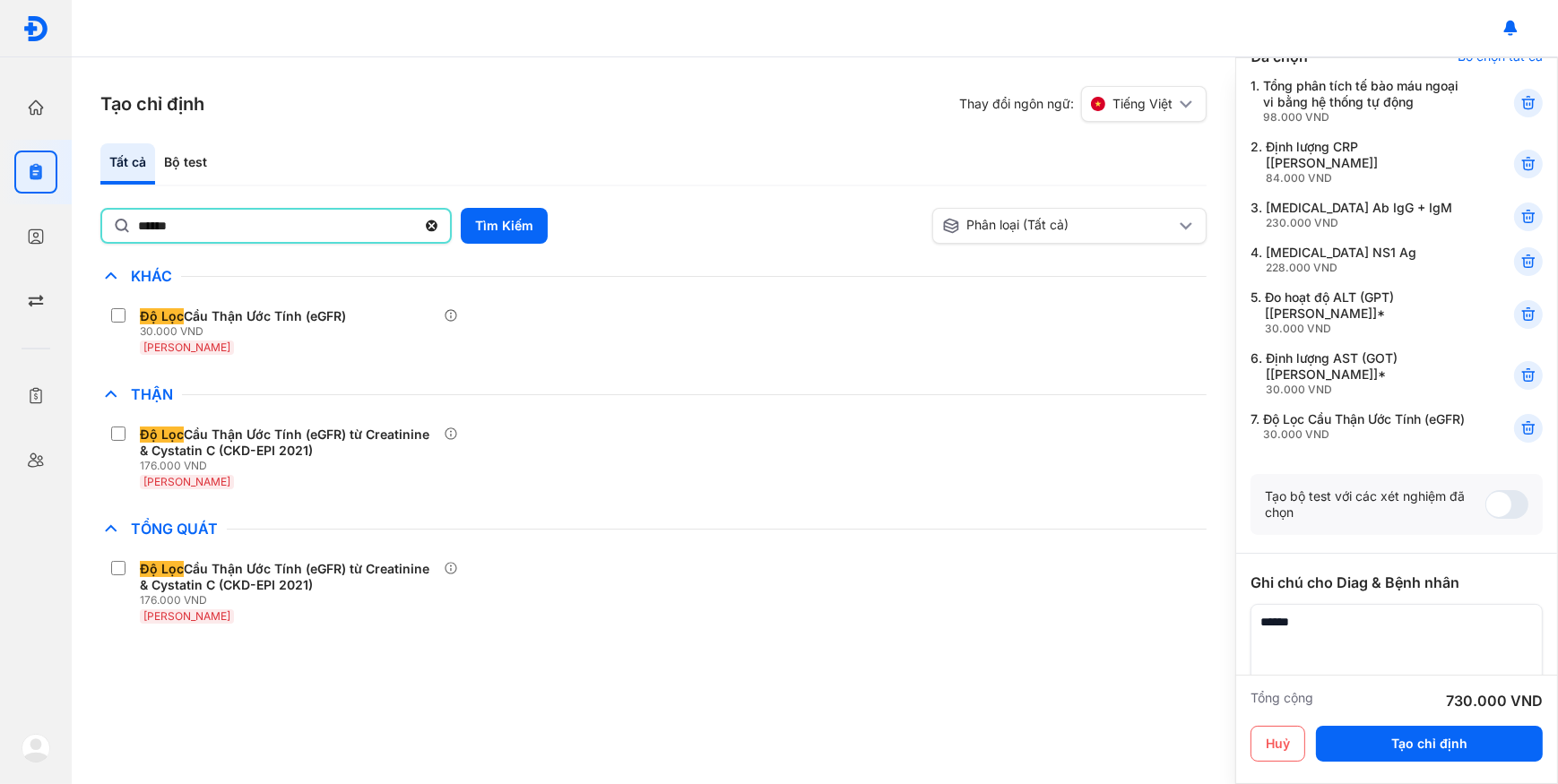
click at [190, 235] on input "******" at bounding box center [277, 225] width 278 height 32
type input "****"
click at [486, 225] on button "Tìm Kiếm" at bounding box center [504, 225] width 87 height 36
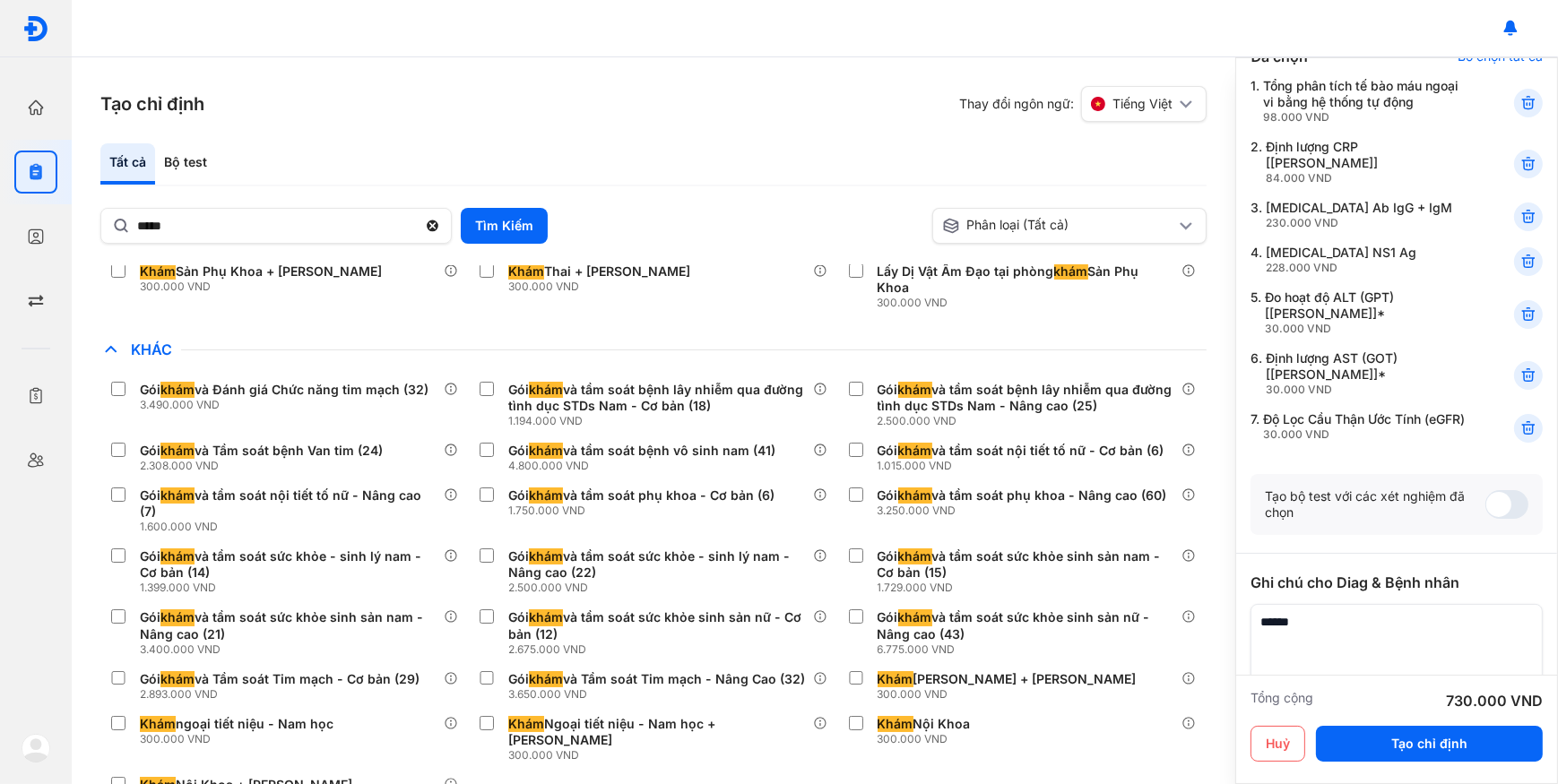
scroll to position [64, 0]
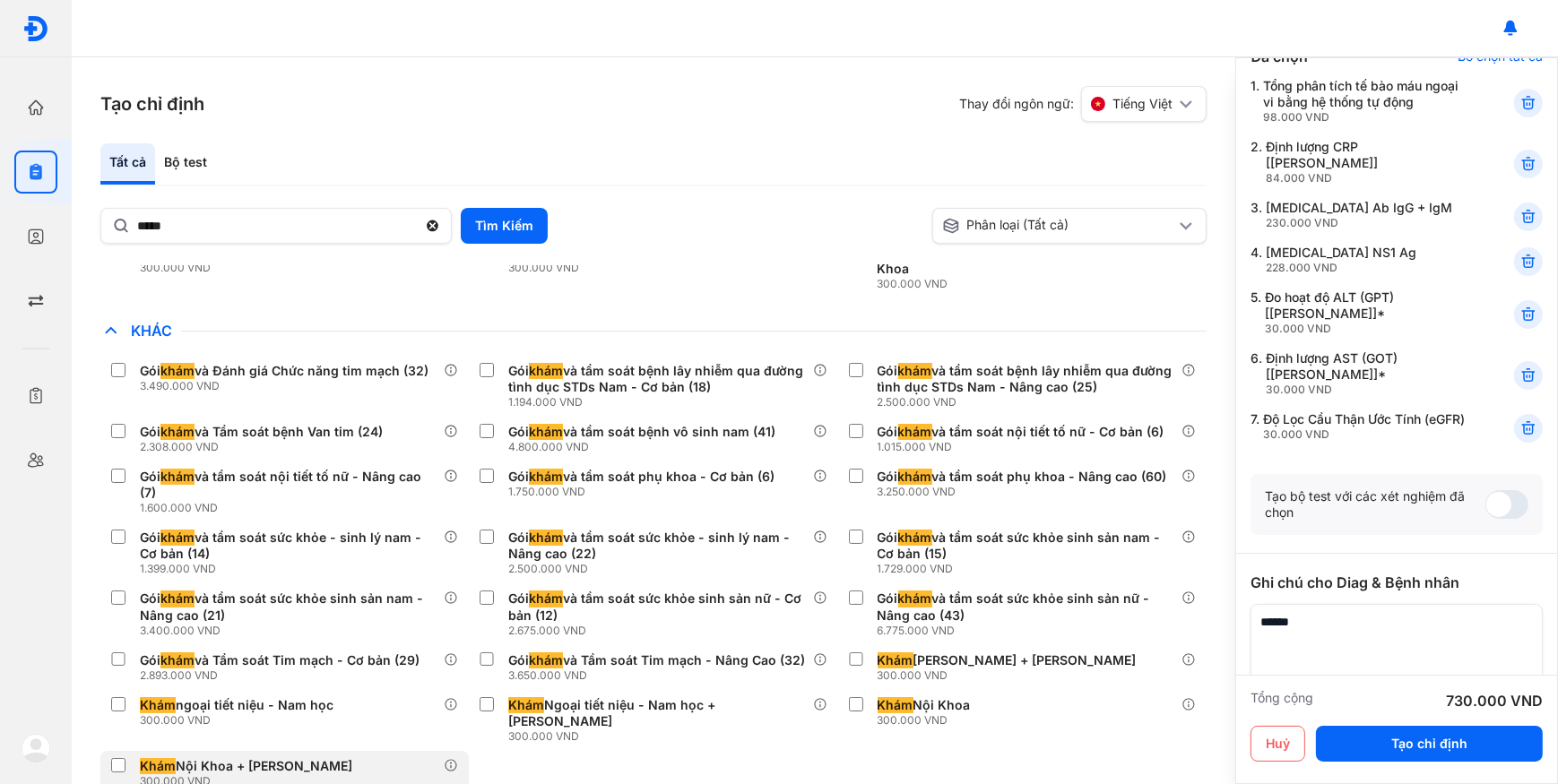
click at [256, 774] on div "300.000 VND" at bounding box center [249, 781] width 219 height 15
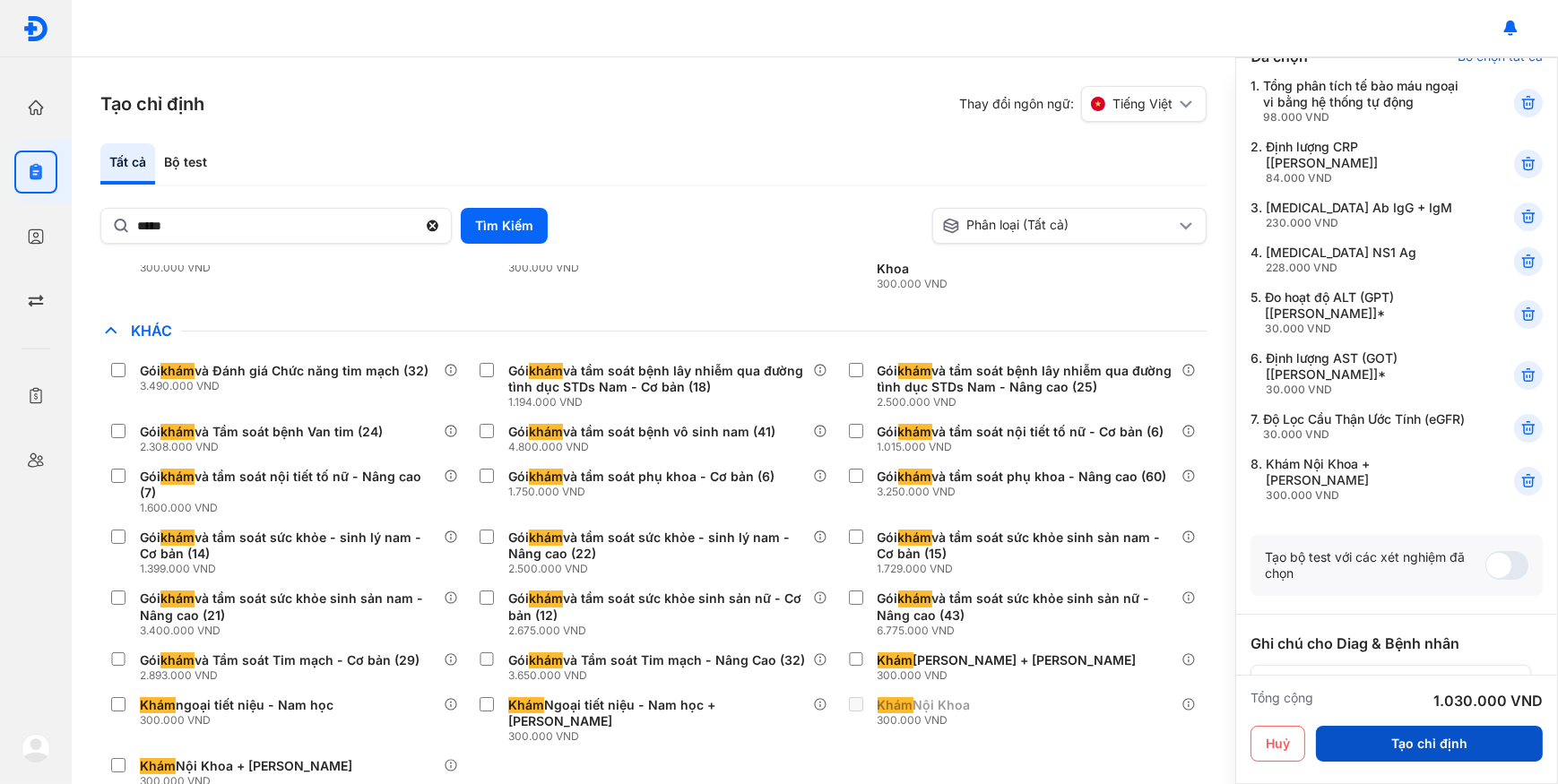
click at [1407, 743] on button "Tạo chỉ định" at bounding box center [1429, 743] width 227 height 36
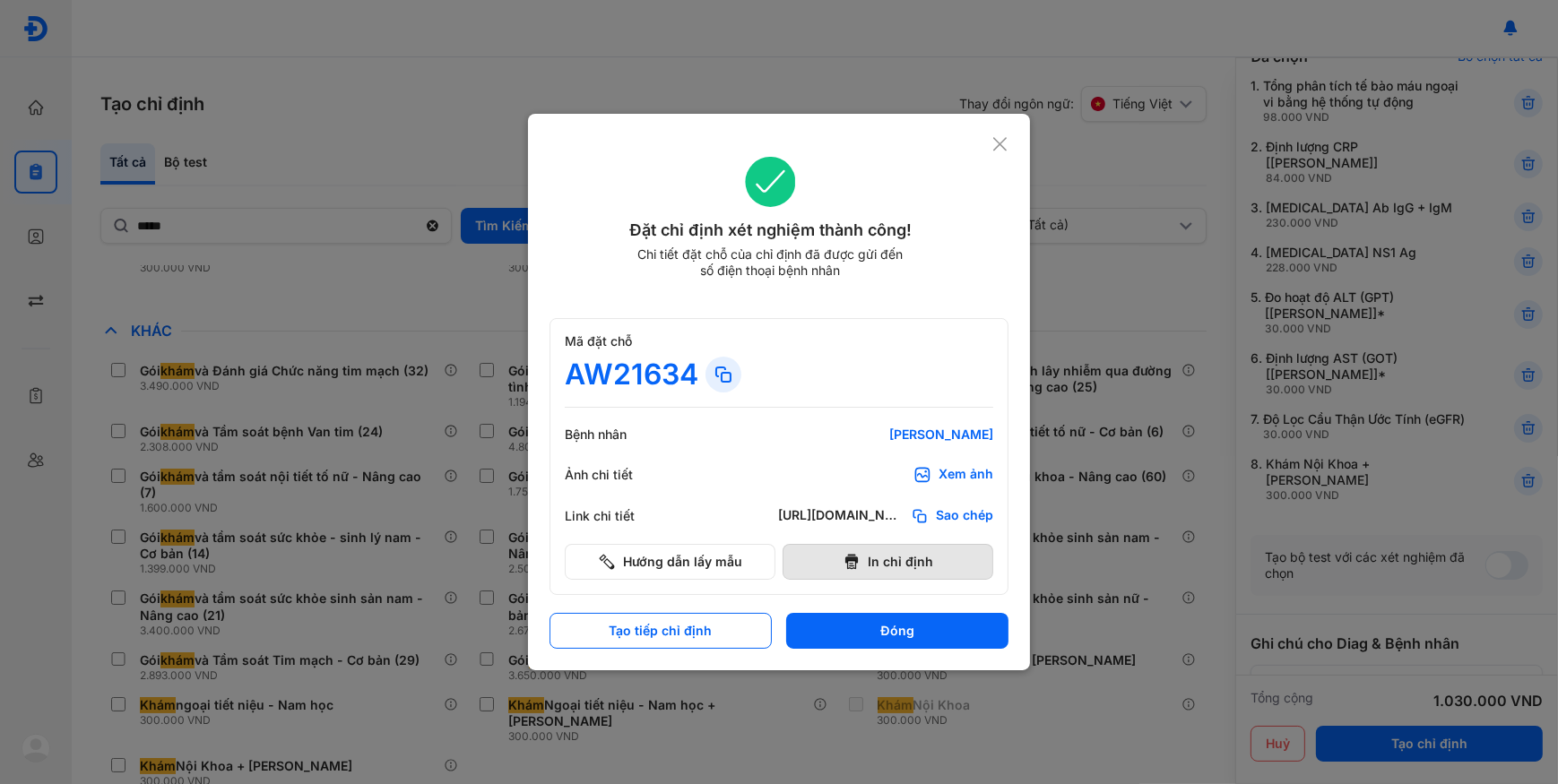
click at [906, 562] on button "In chỉ định" at bounding box center [887, 561] width 210 height 36
click at [1007, 145] on icon at bounding box center [1000, 145] width 17 height 18
